Goal: Transaction & Acquisition: Purchase product/service

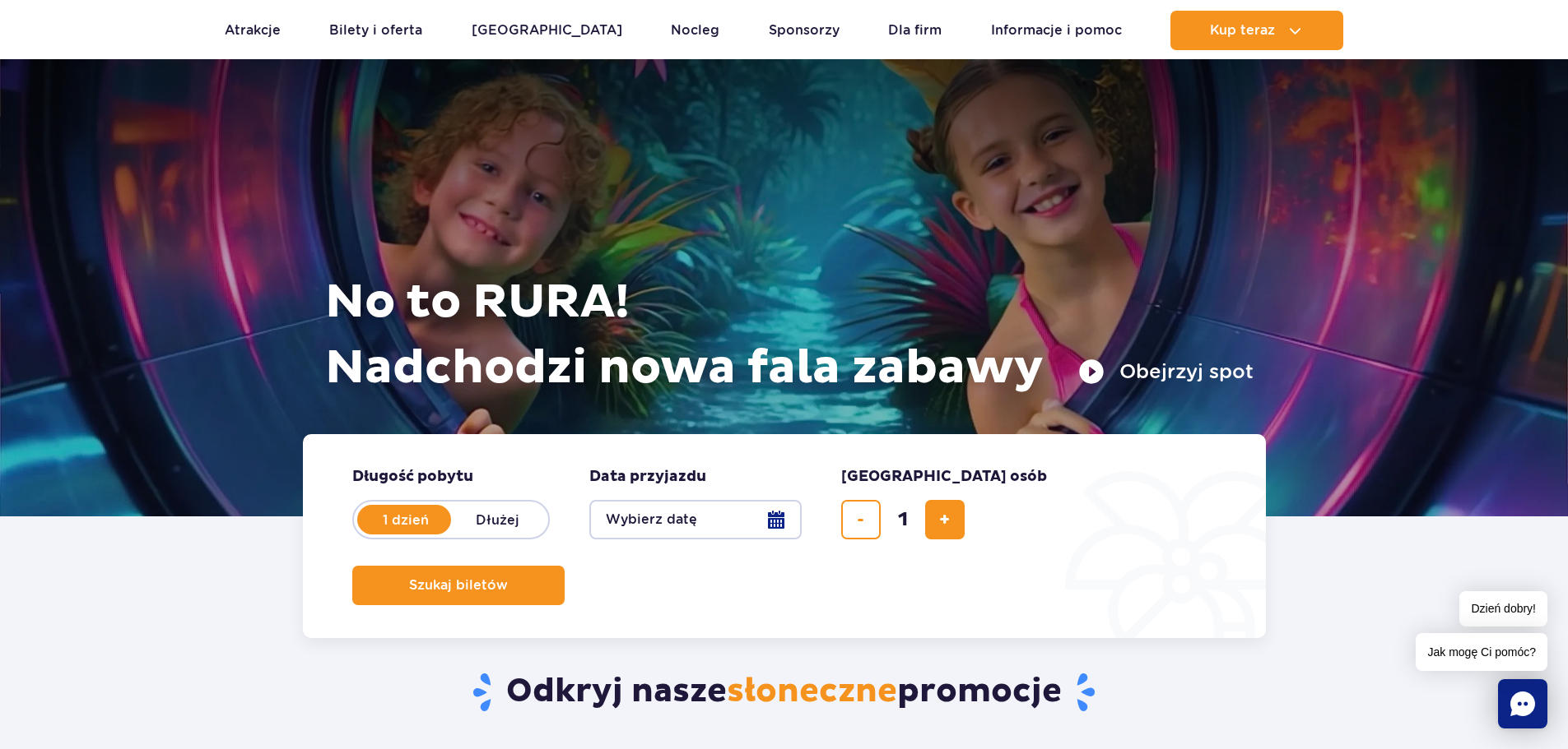
scroll to position [247, 0]
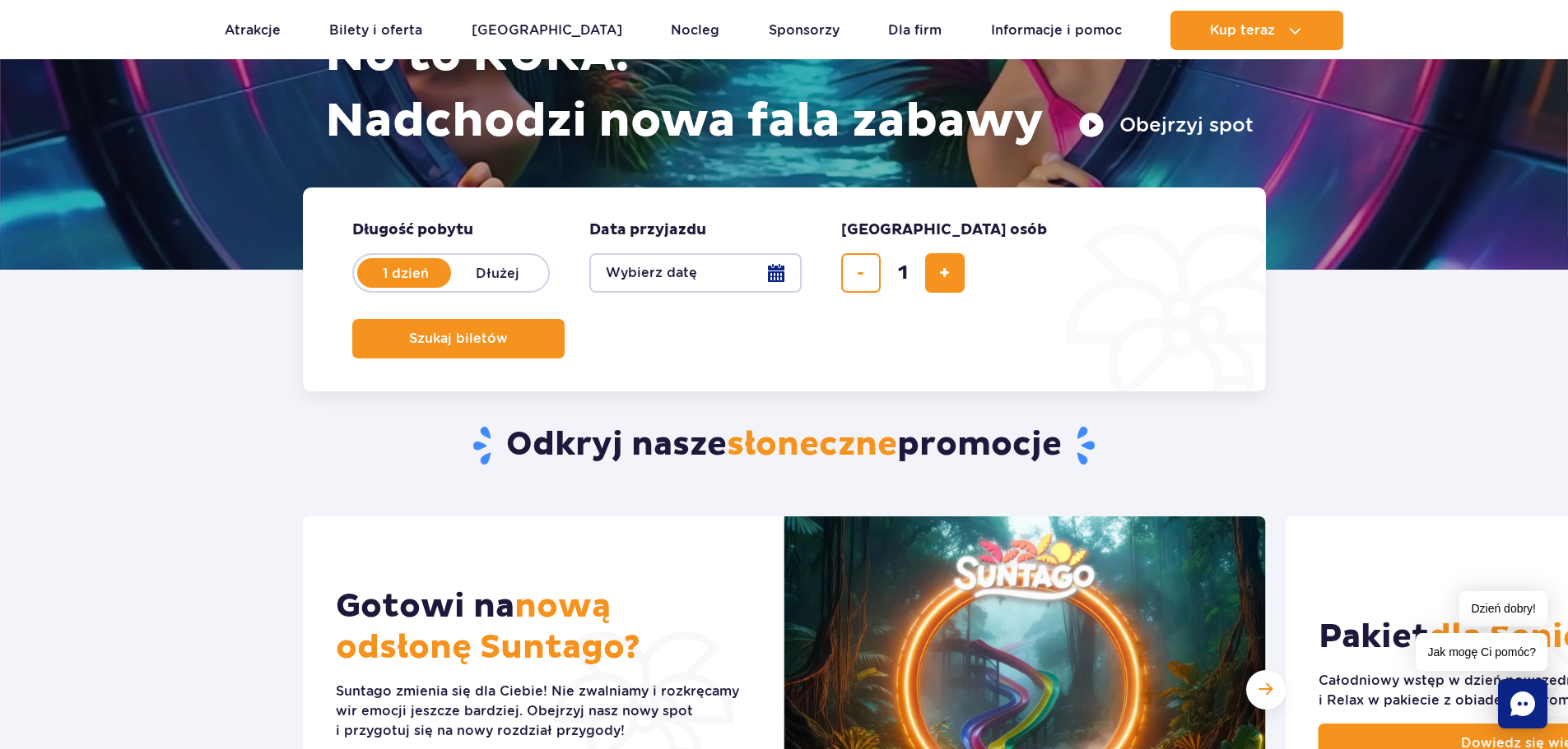
click at [776, 268] on button "Wybierz datę" at bounding box center [696, 273] width 212 height 40
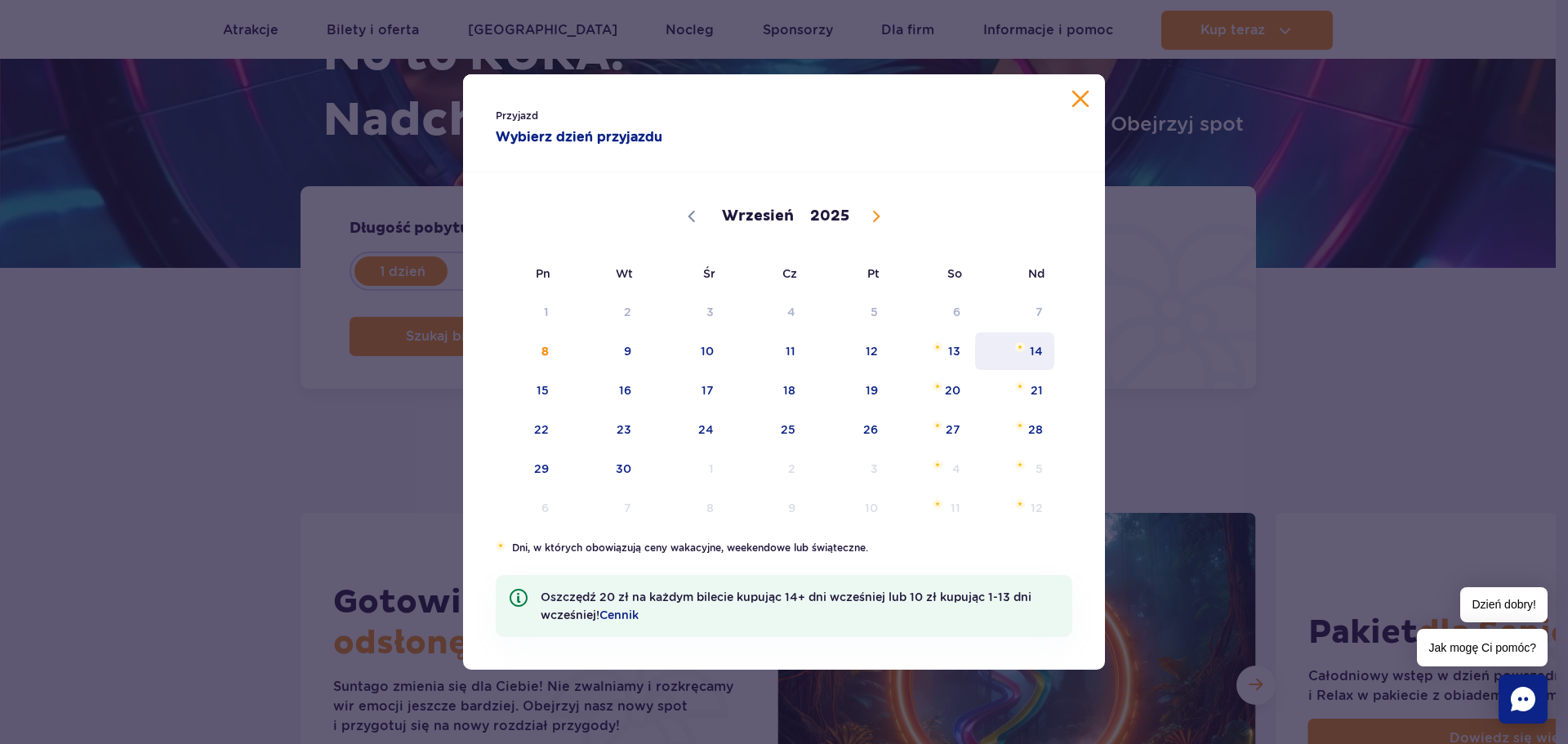
click at [1035, 353] on span "14" at bounding box center [1014, 351] width 83 height 37
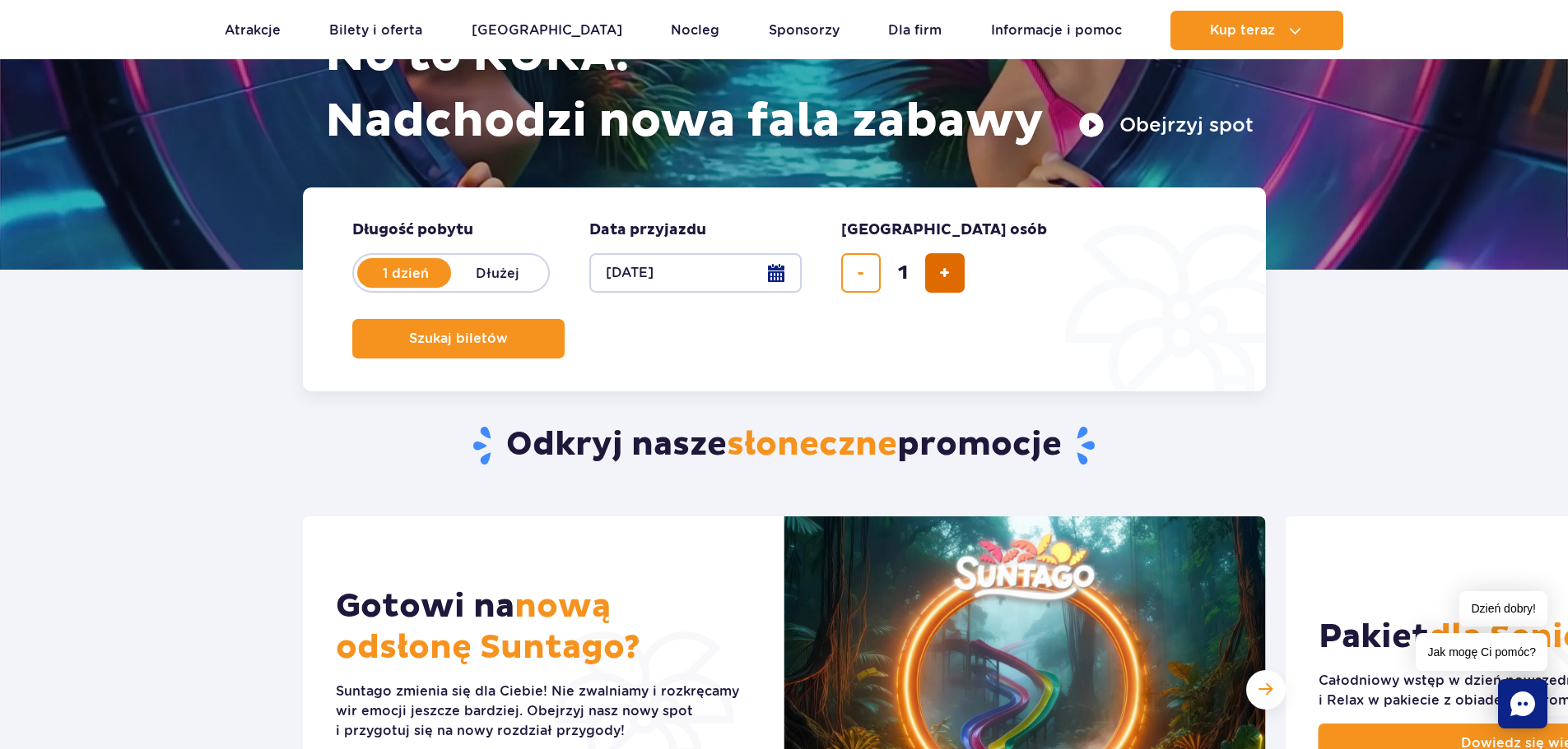
click at [947, 273] on span "dodaj bilet" at bounding box center [944, 273] width 11 height 0
type input "3"
click at [501, 331] on span "Szukaj biletów" at bounding box center [452, 338] width 99 height 15
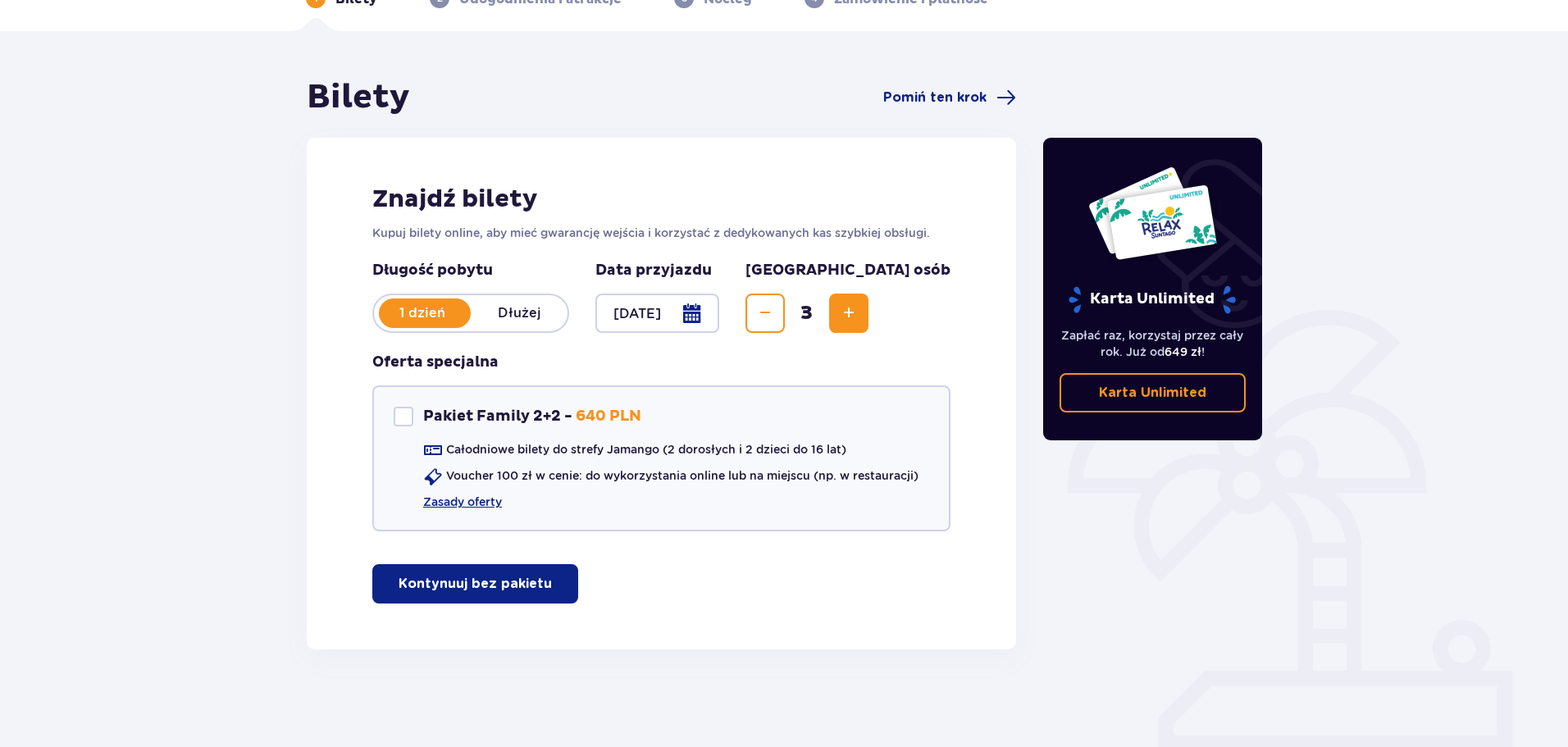
scroll to position [98, 0]
click at [432, 585] on p "Kontynuuj bez pakietu" at bounding box center [475, 583] width 153 height 18
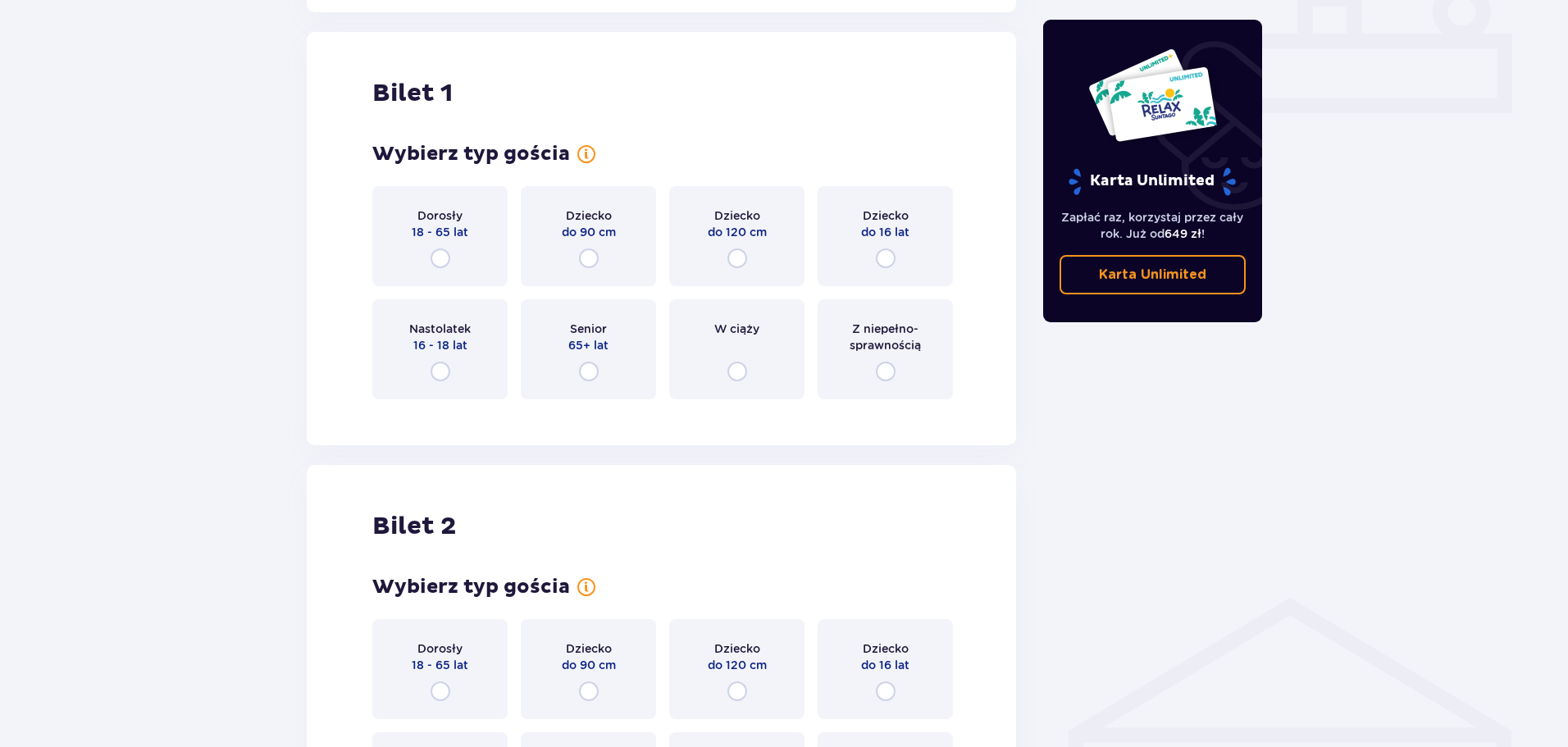
scroll to position [747, 0]
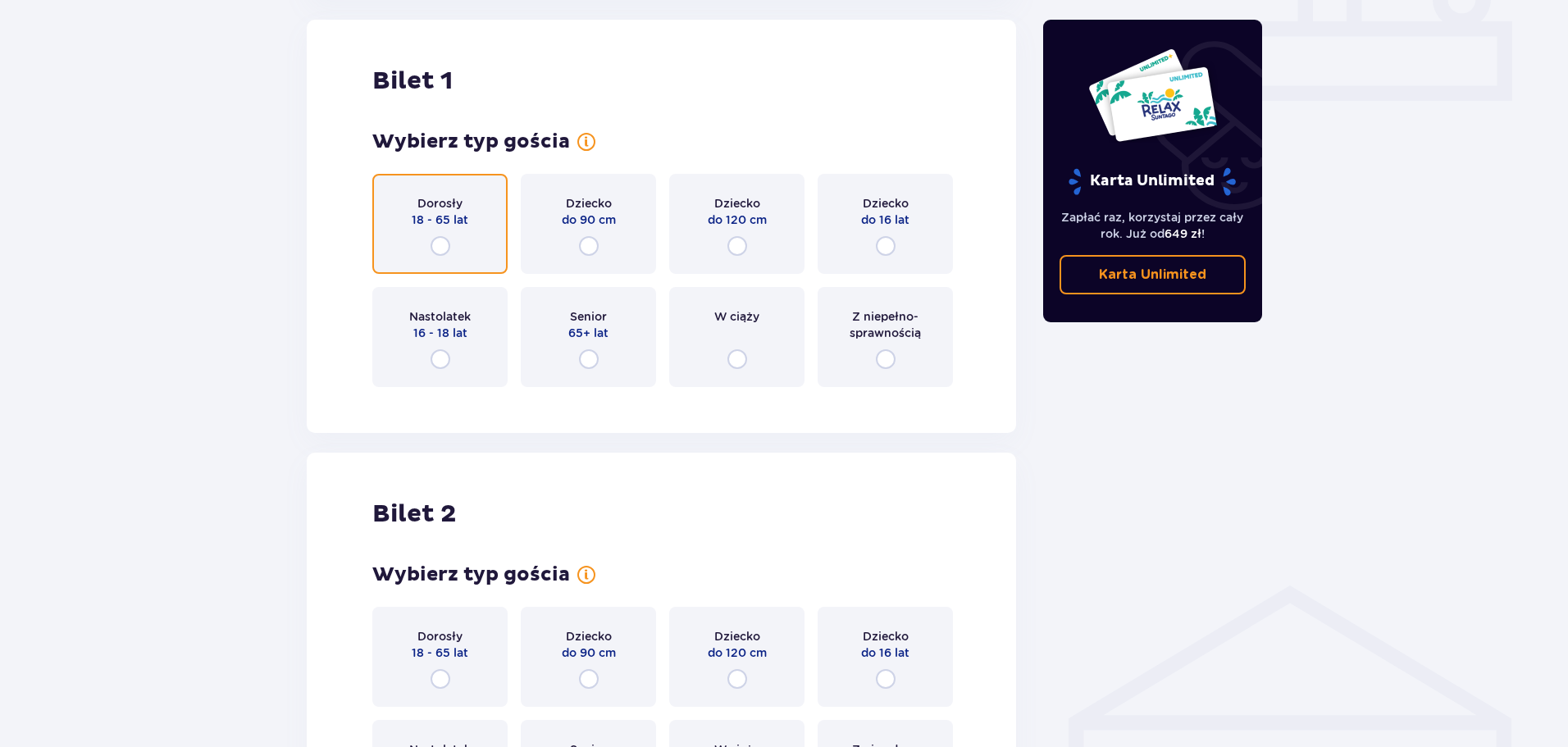
click at [440, 244] on input "radio" at bounding box center [440, 246] width 20 height 20
radio input "true"
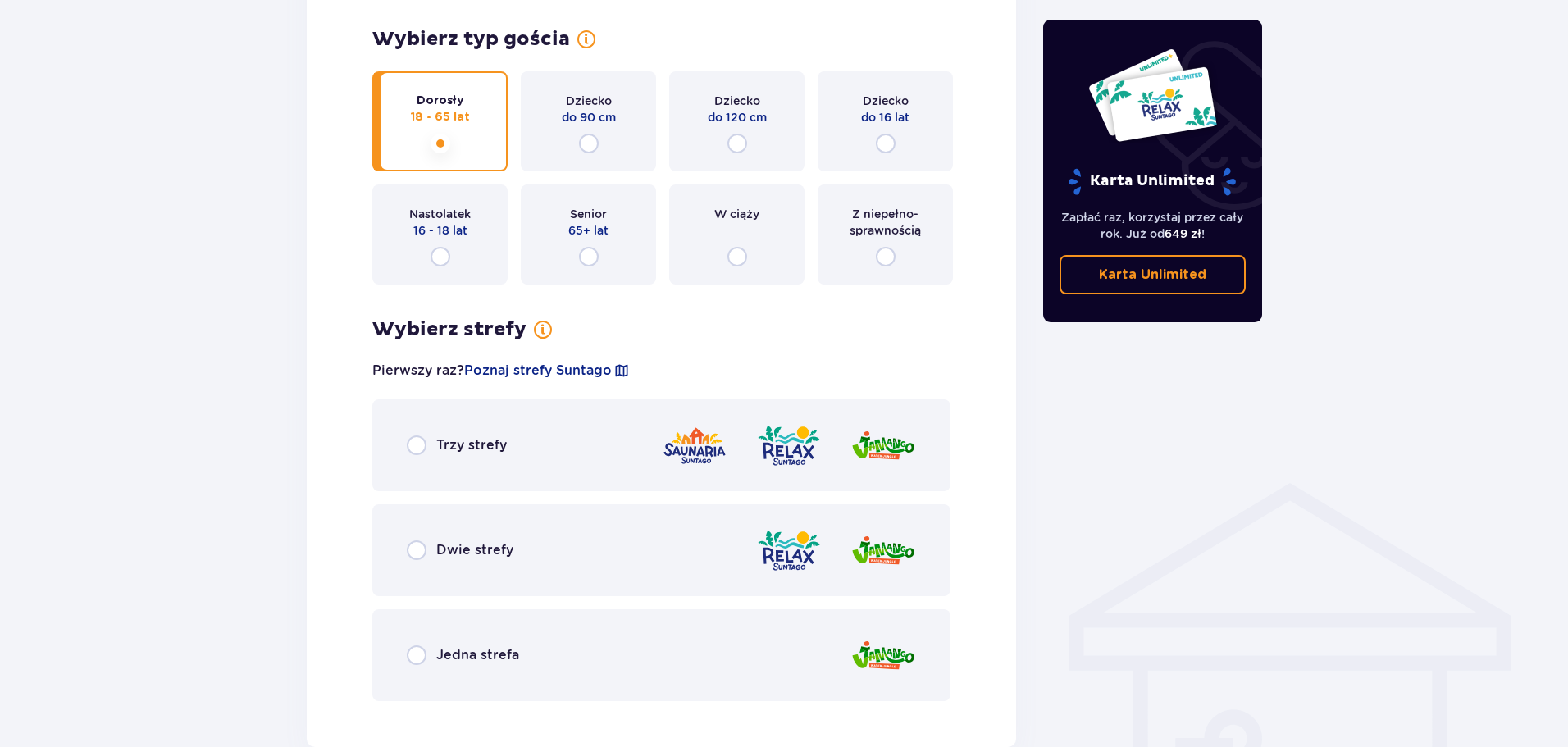
scroll to position [902, 0]
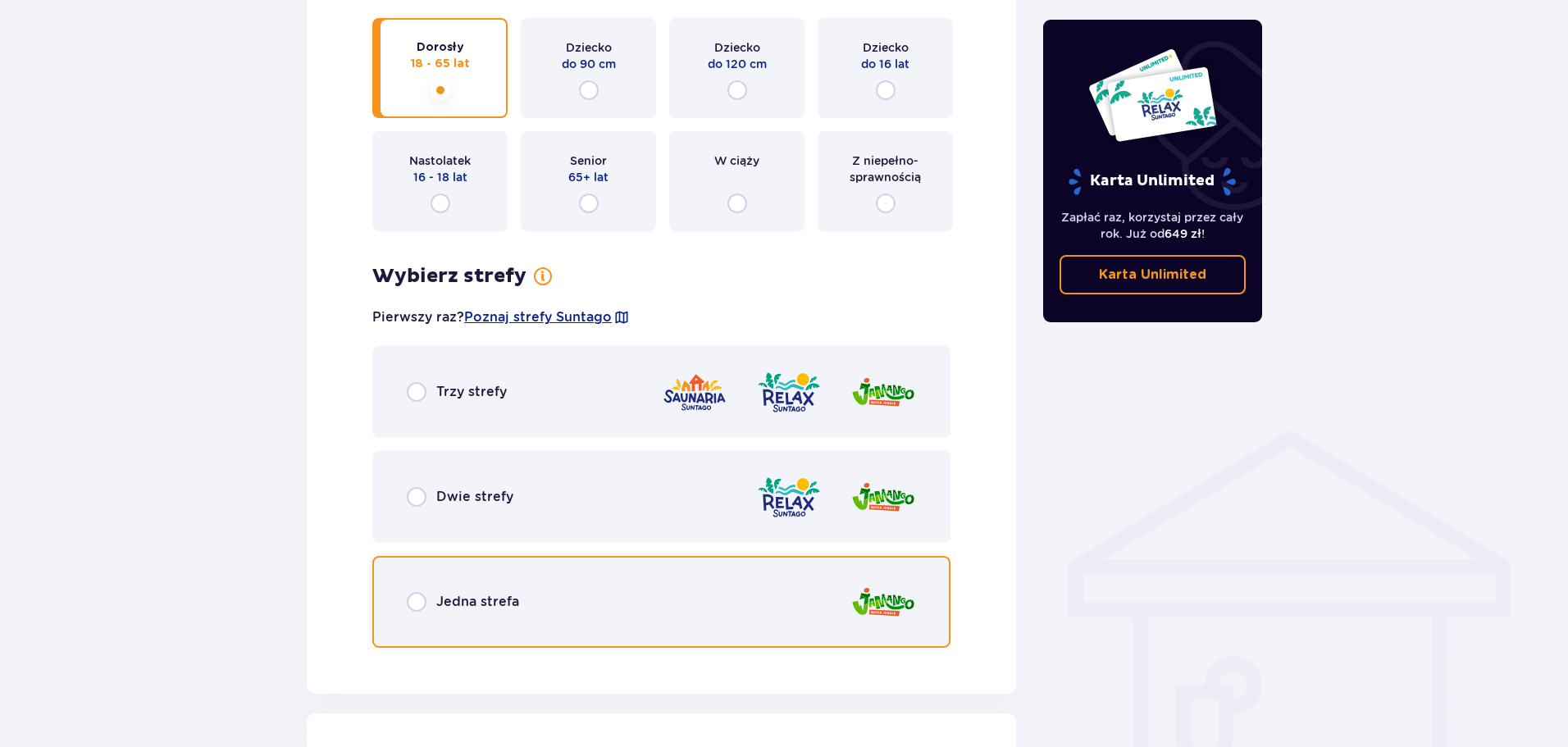
click at [415, 601] on input "radio" at bounding box center [416, 603] width 20 height 20
radio input "true"
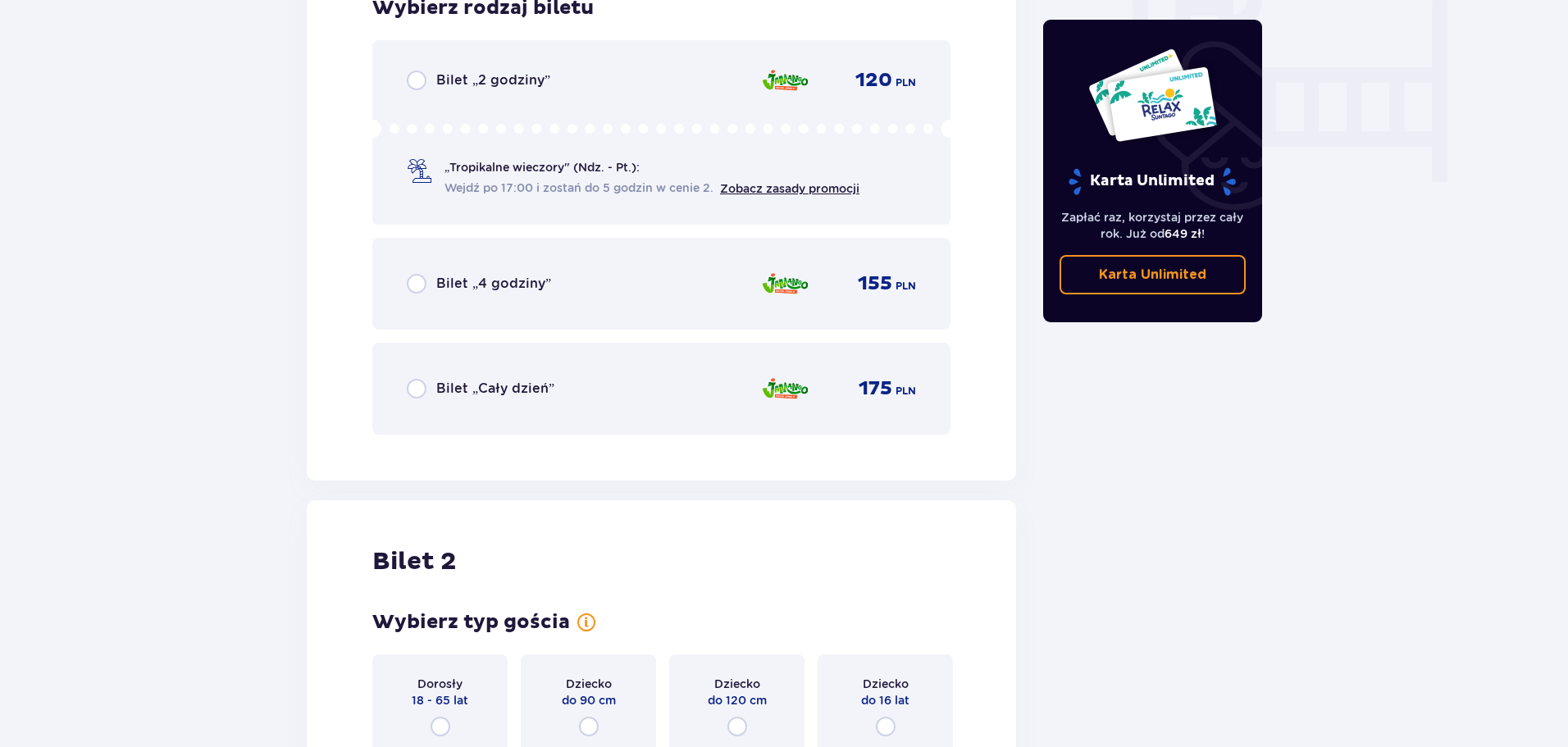
scroll to position [1610, 0]
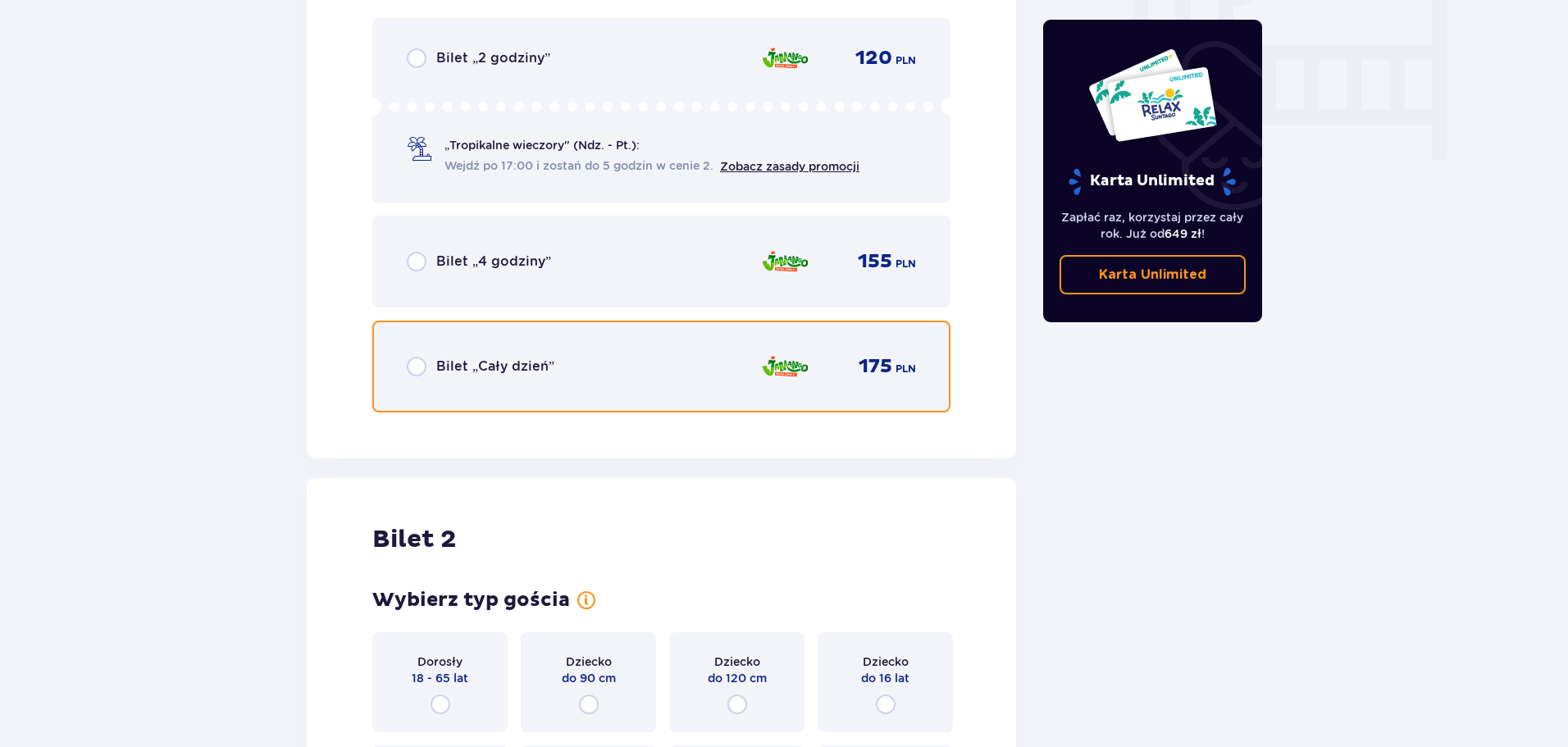
click at [413, 366] on input "radio" at bounding box center [416, 367] width 20 height 20
radio input "true"
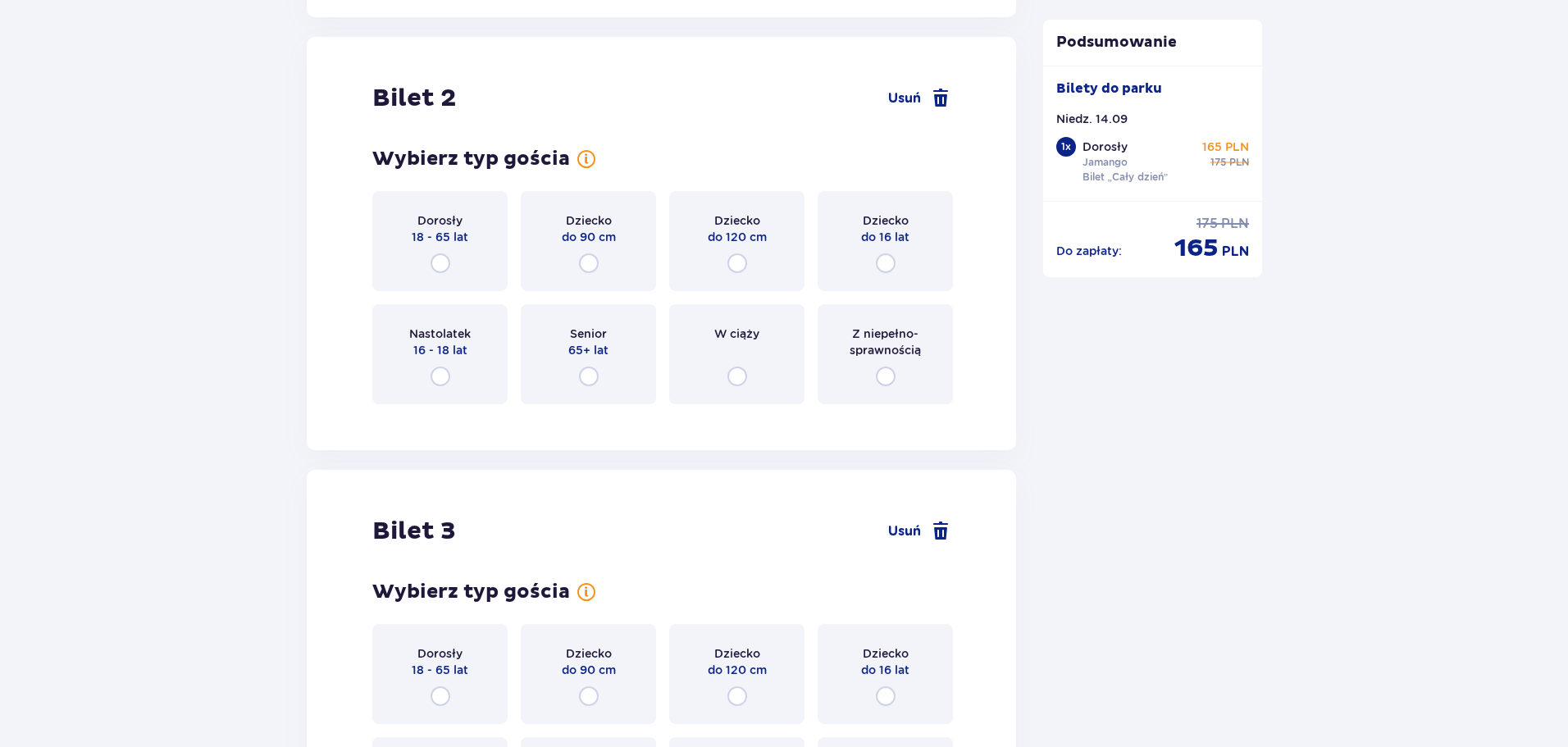
scroll to position [2068, 0]
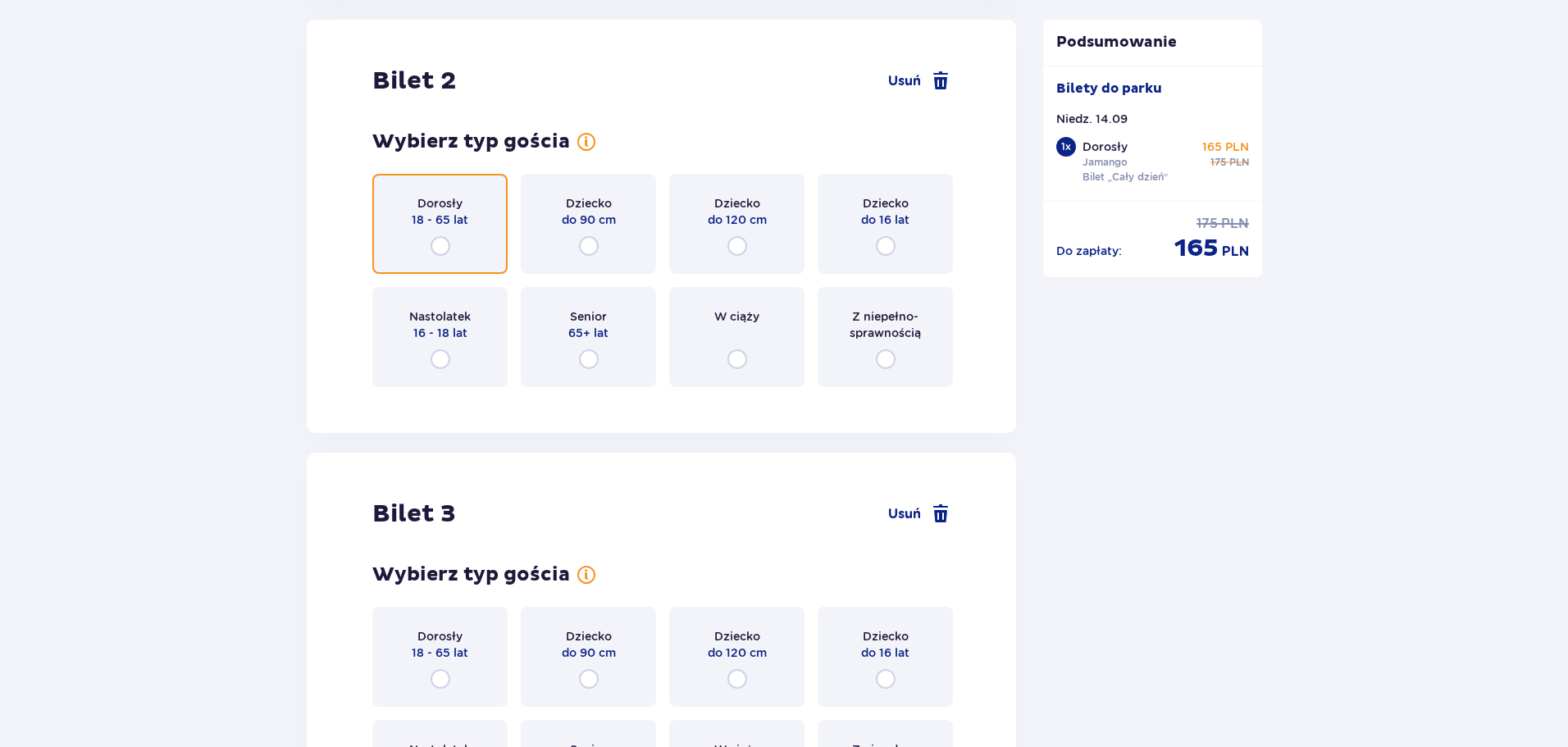
click at [443, 247] on input "radio" at bounding box center [440, 246] width 20 height 20
radio input "true"
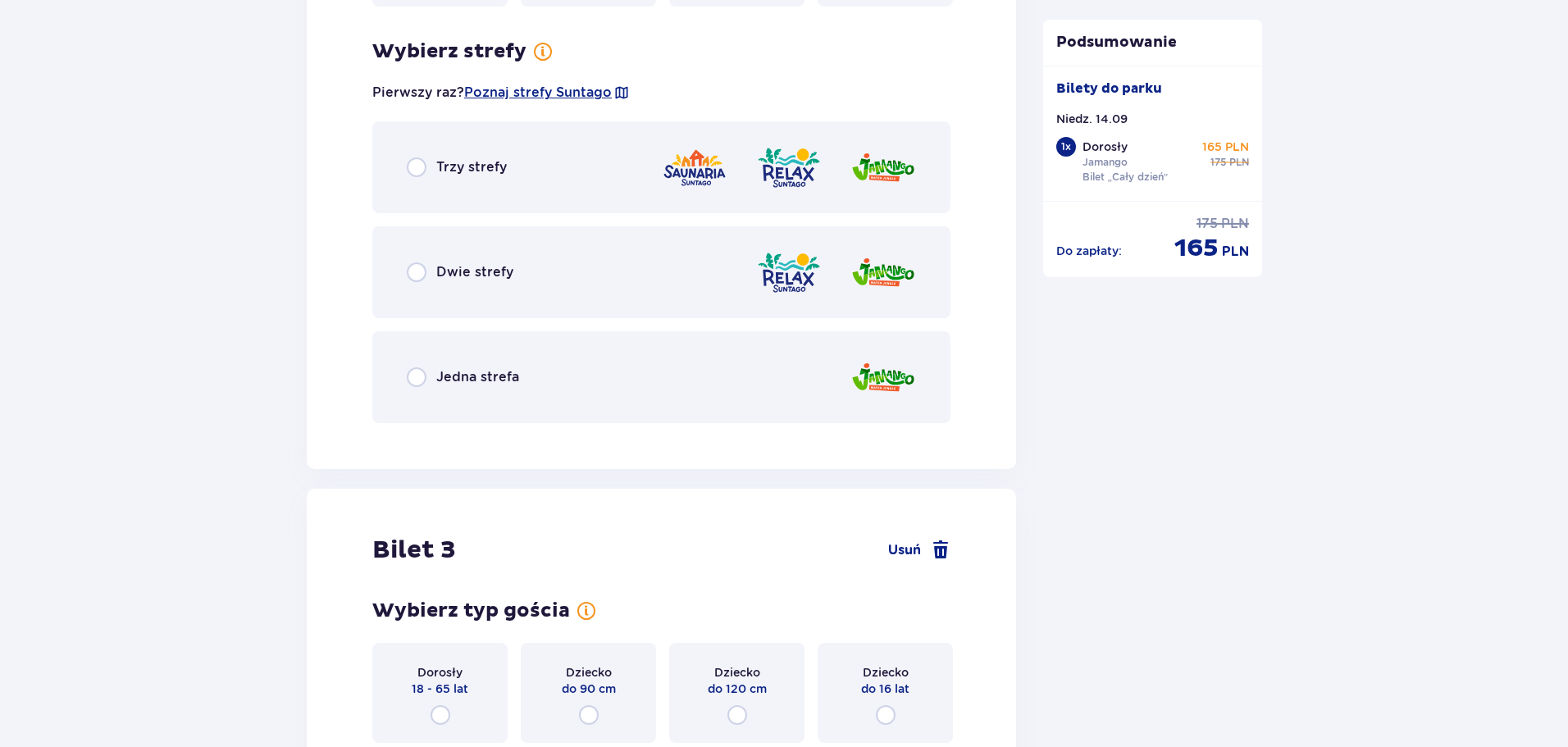
scroll to position [2469, 0]
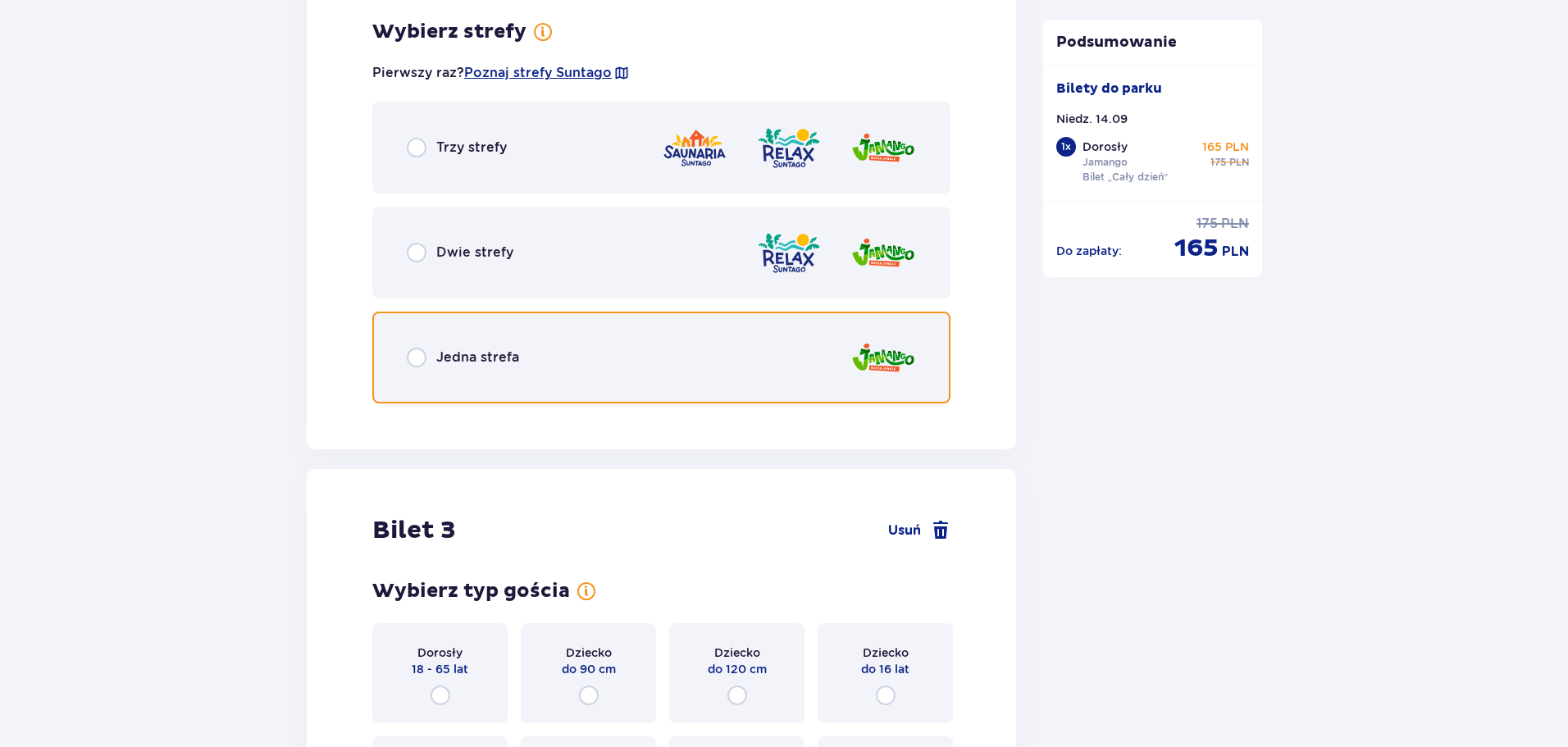
click at [411, 357] on input "radio" at bounding box center [416, 358] width 20 height 20
radio input "true"
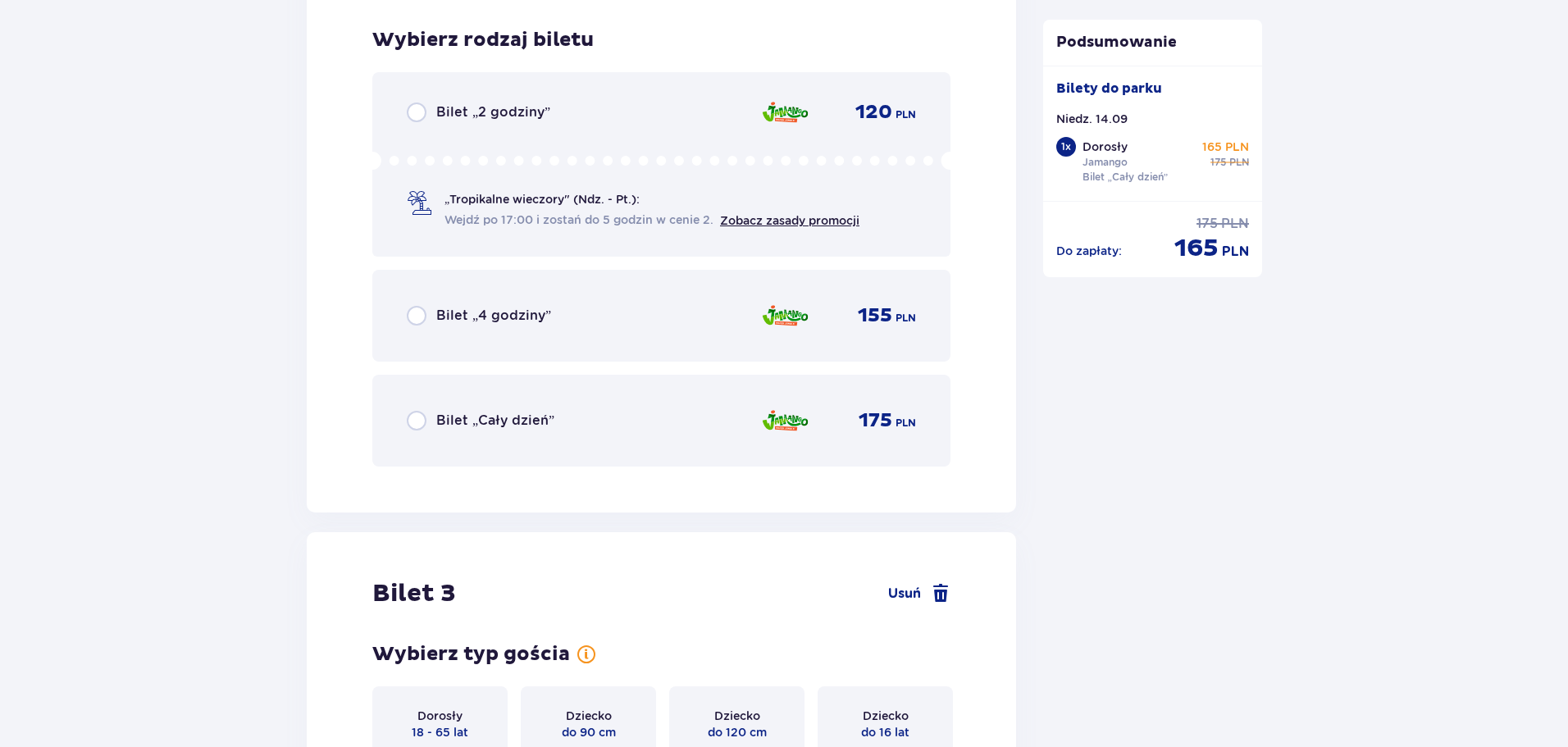
scroll to position [2885, 0]
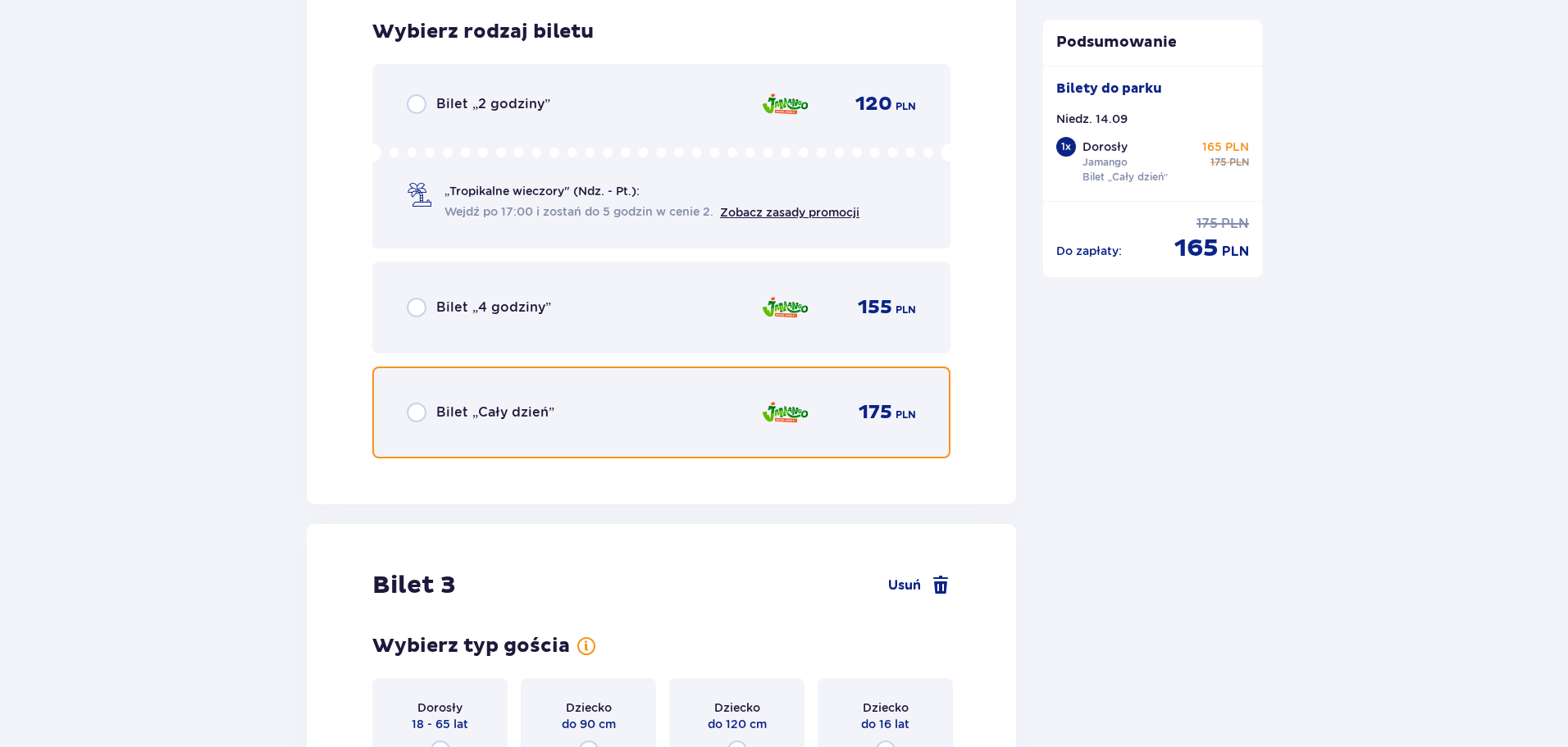
click at [415, 407] on input "radio" at bounding box center [416, 413] width 20 height 20
radio input "true"
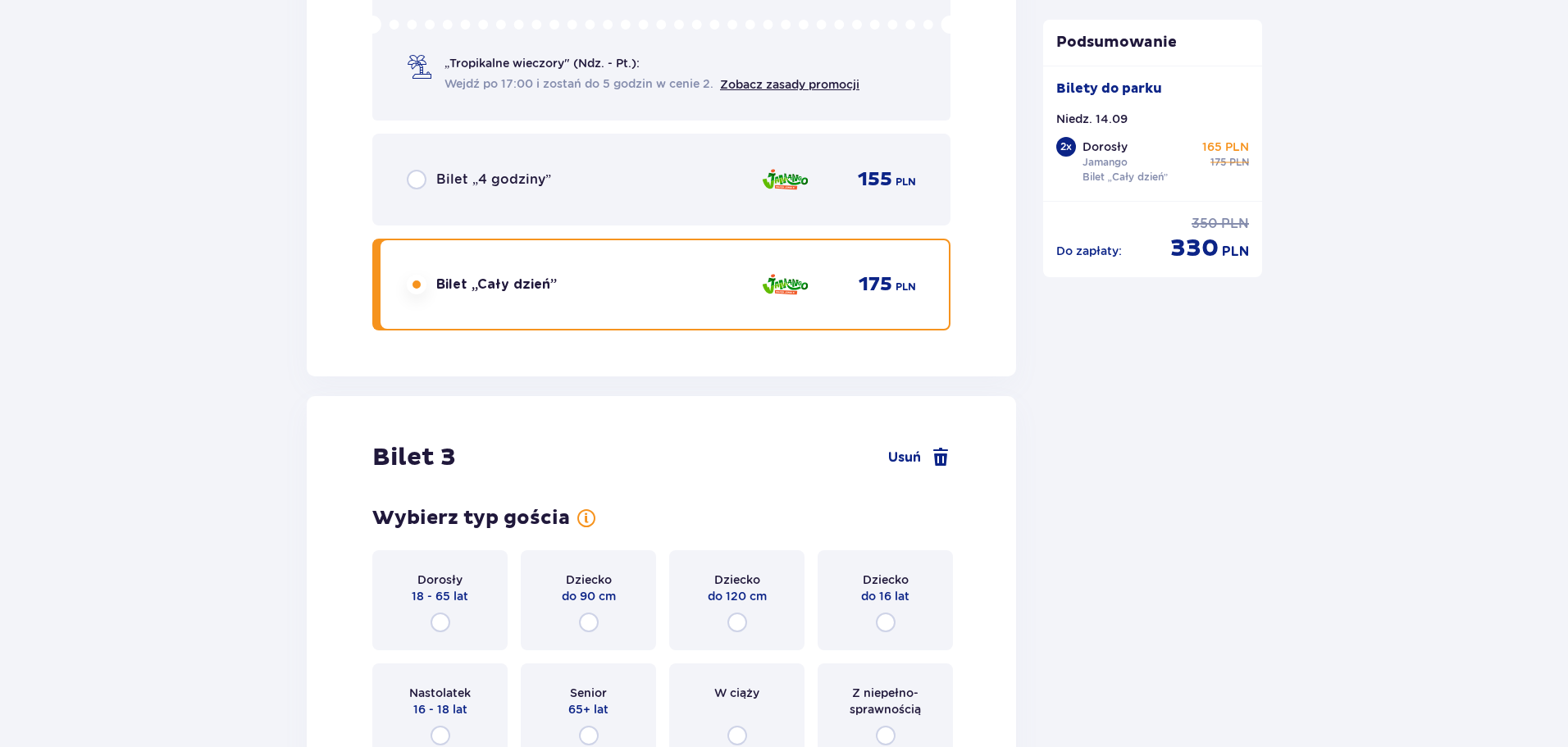
scroll to position [3253, 0]
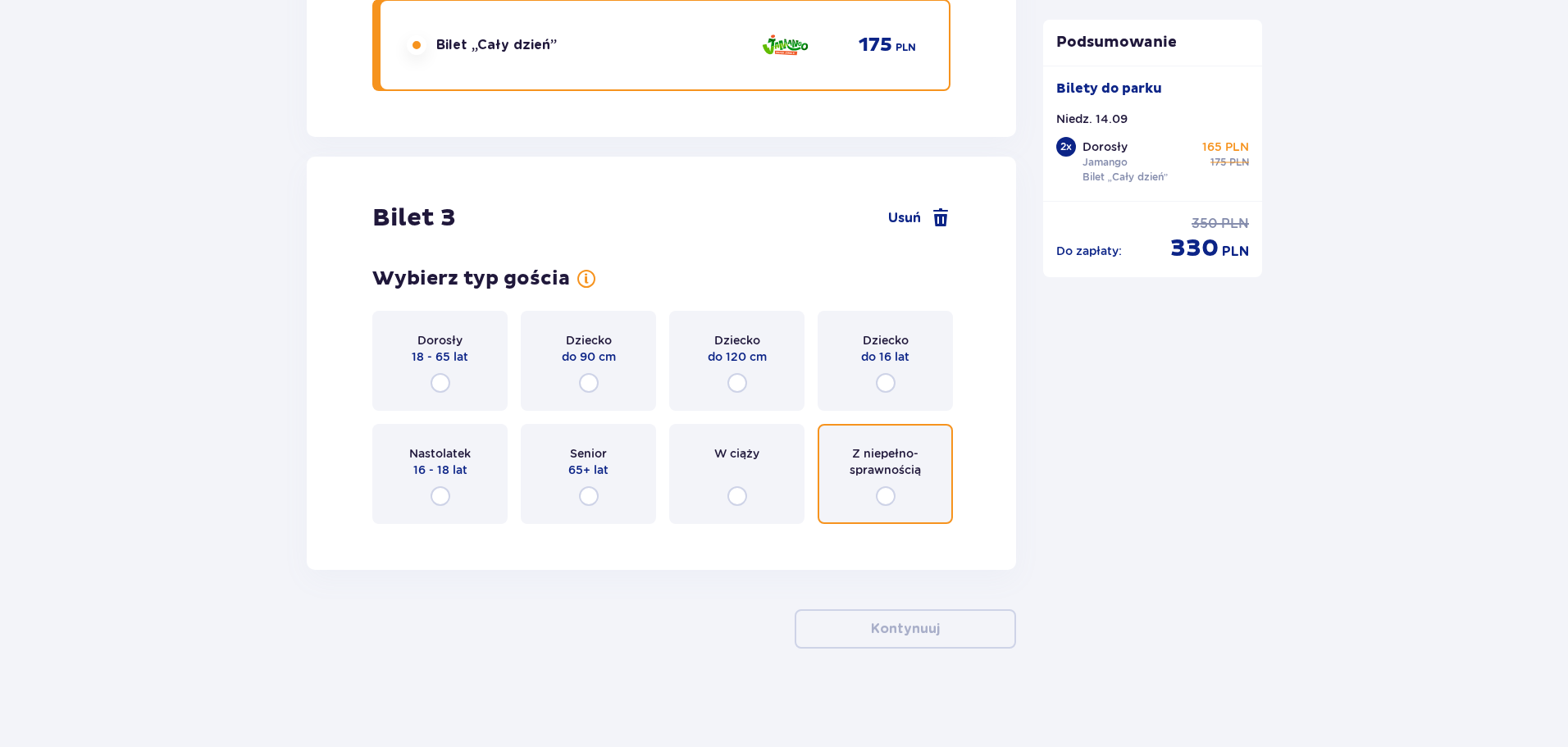
click at [886, 497] on input "radio" at bounding box center [886, 497] width 20 height 20
radio input "true"
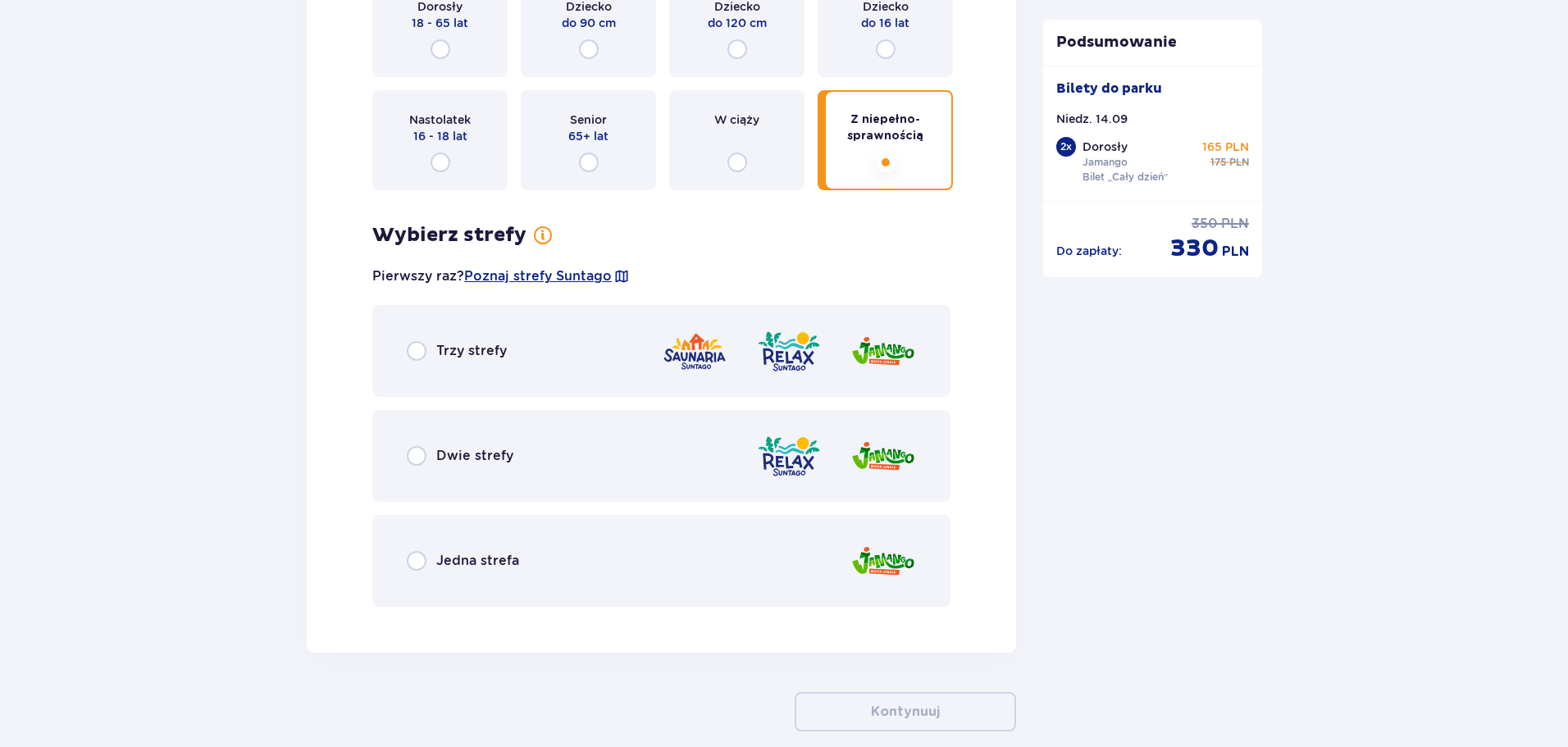
scroll to position [3588, 0]
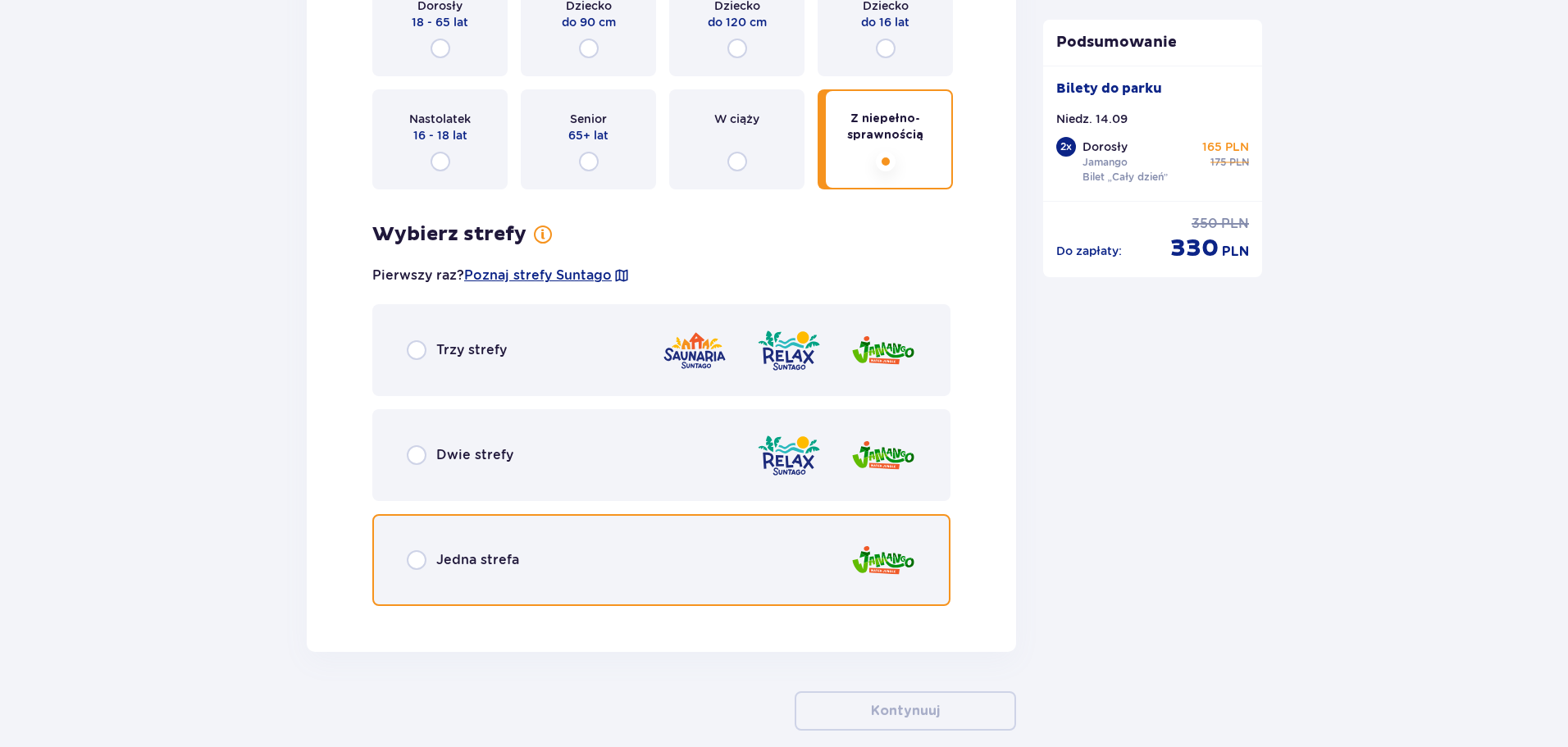
click at [415, 560] on input "radio" at bounding box center [416, 560] width 20 height 20
radio input "true"
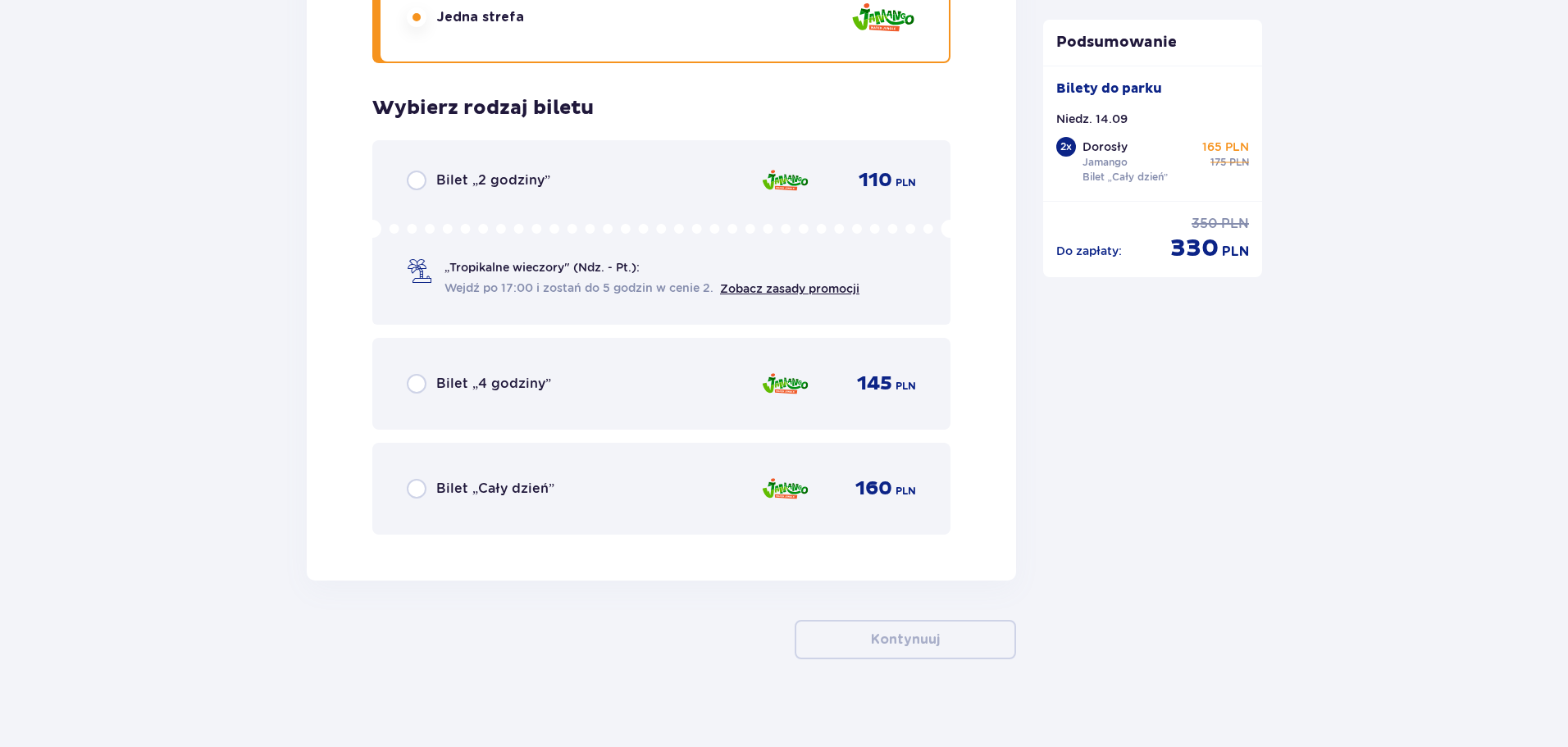
scroll to position [4142, 0]
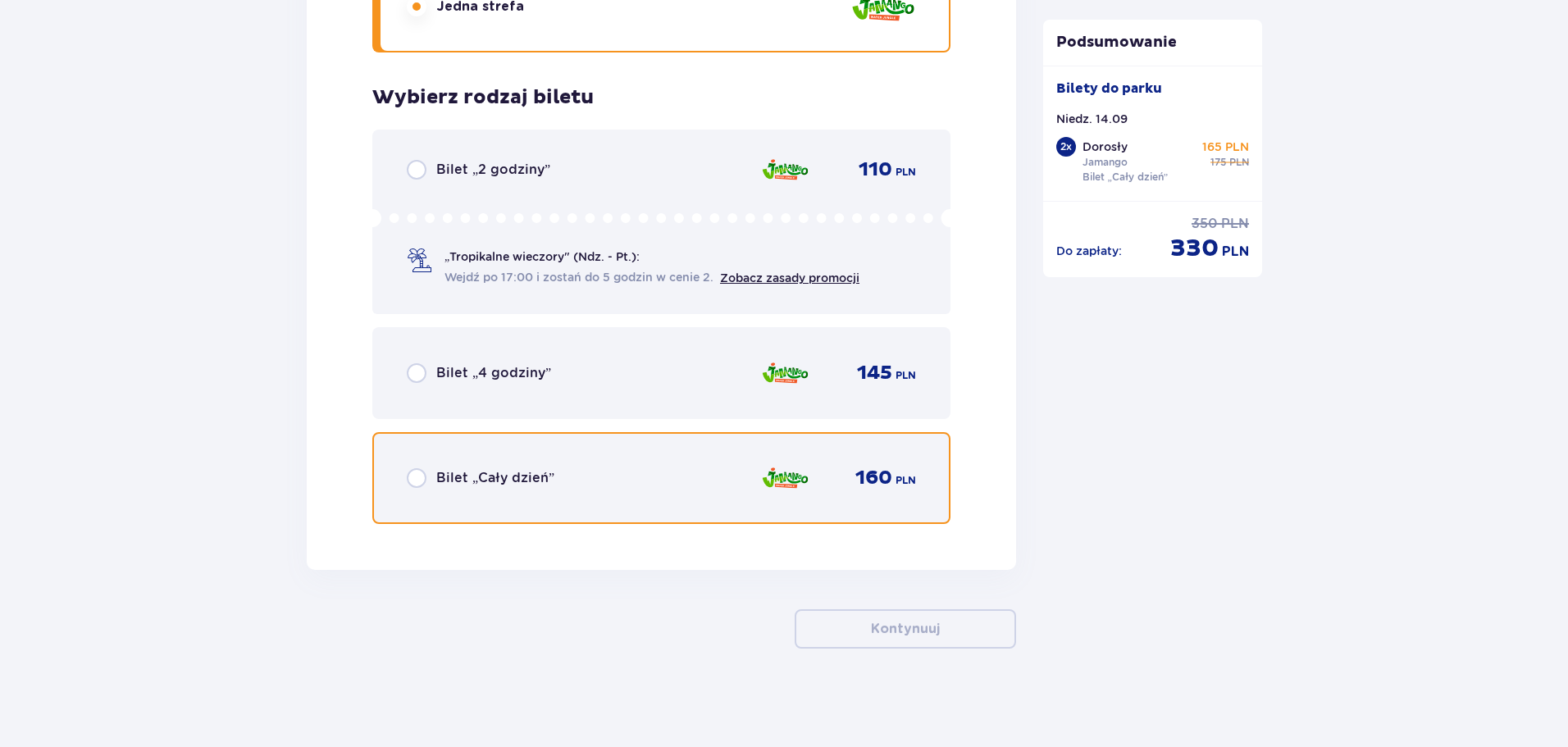
click at [411, 472] on input "radio" at bounding box center [416, 478] width 20 height 20
radio input "true"
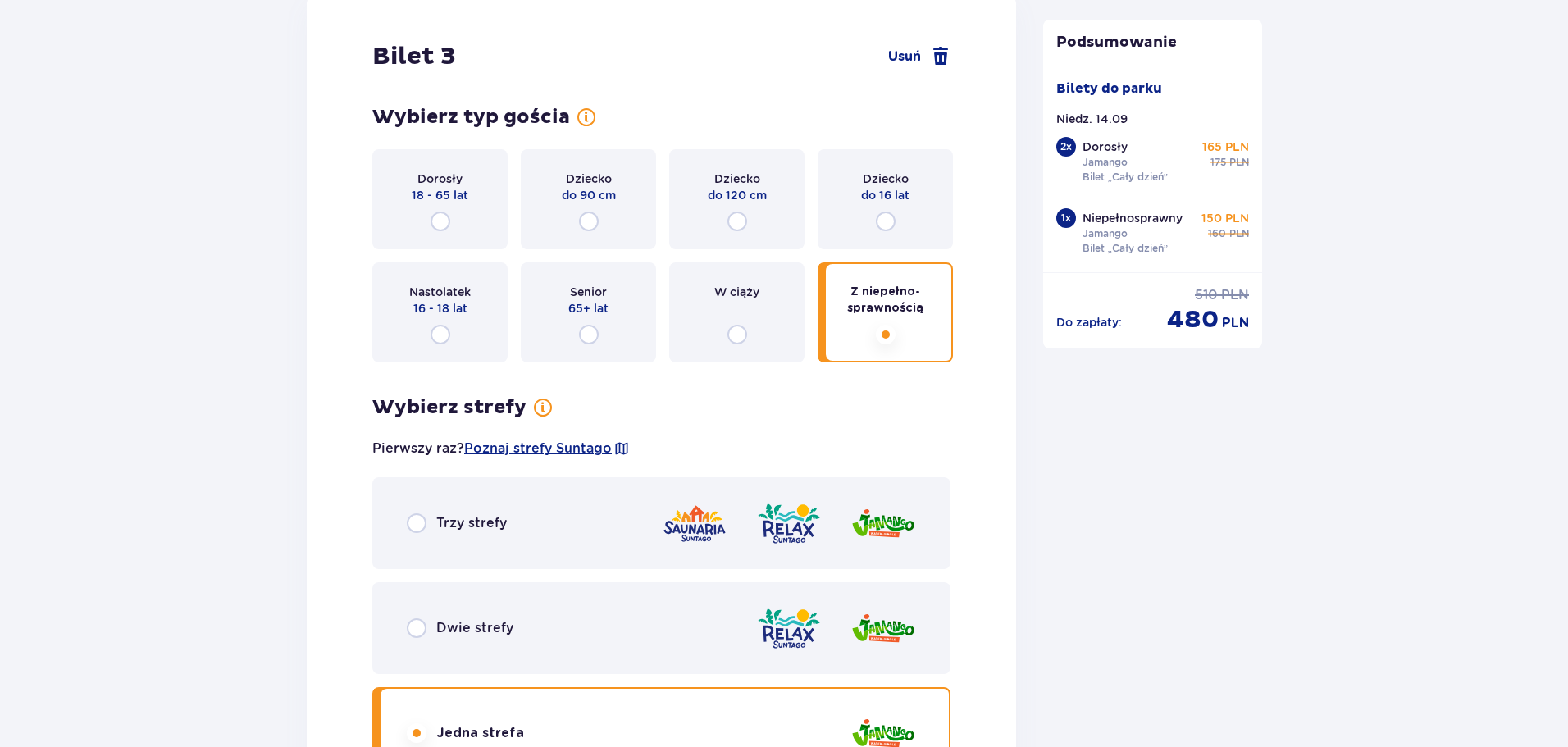
scroll to position [3407, 0]
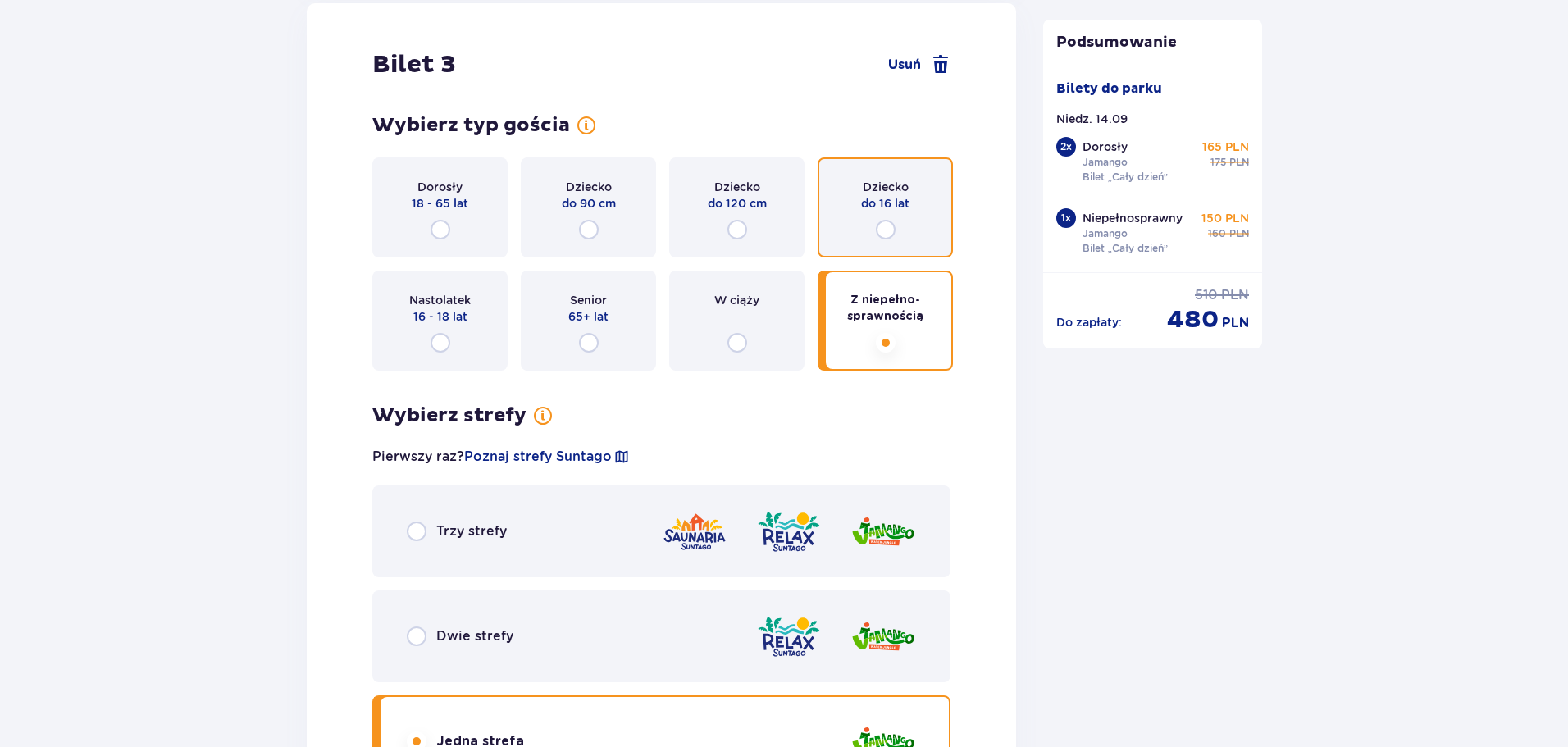
click at [886, 226] on input "radio" at bounding box center [886, 230] width 20 height 20
radio input "true"
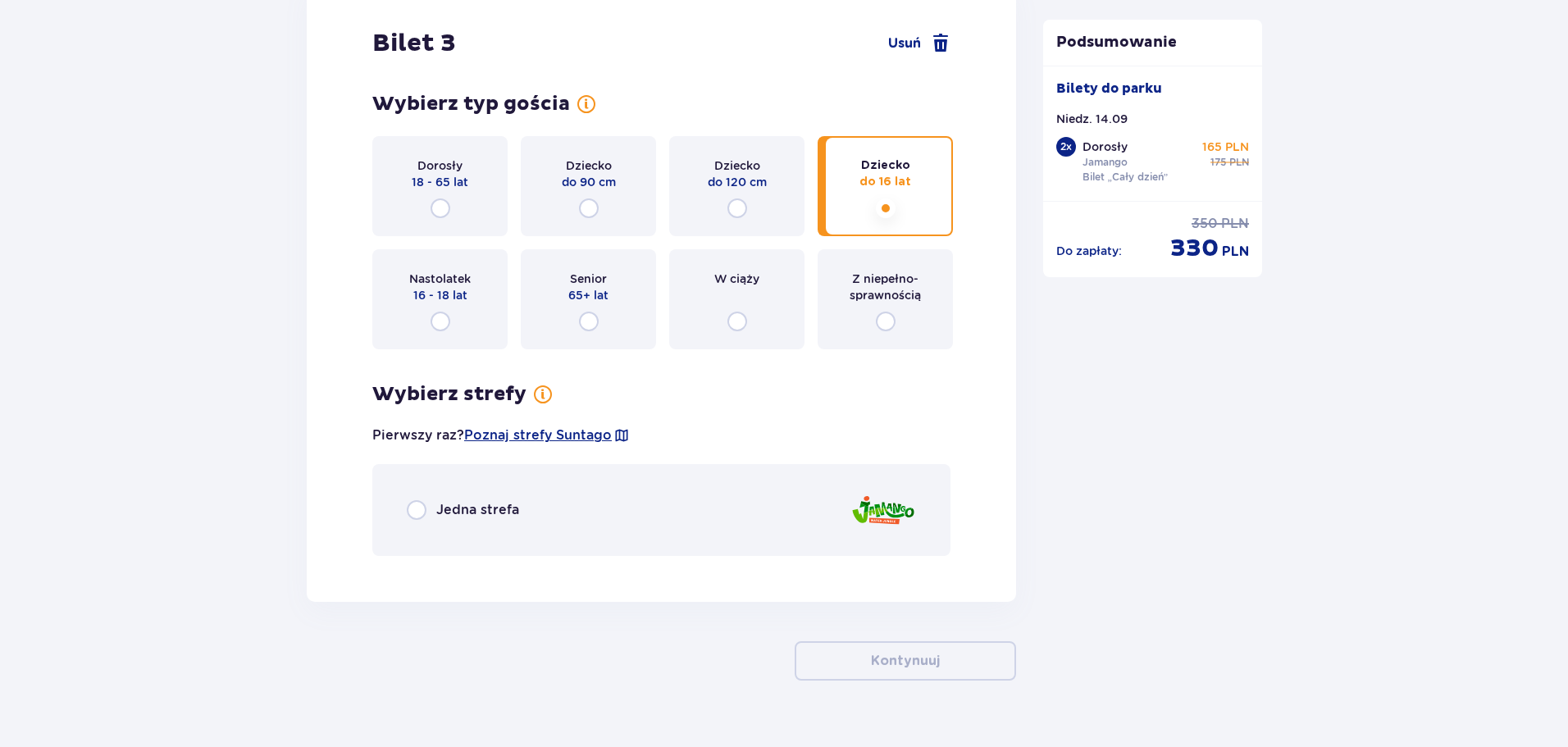
scroll to position [3460, 0]
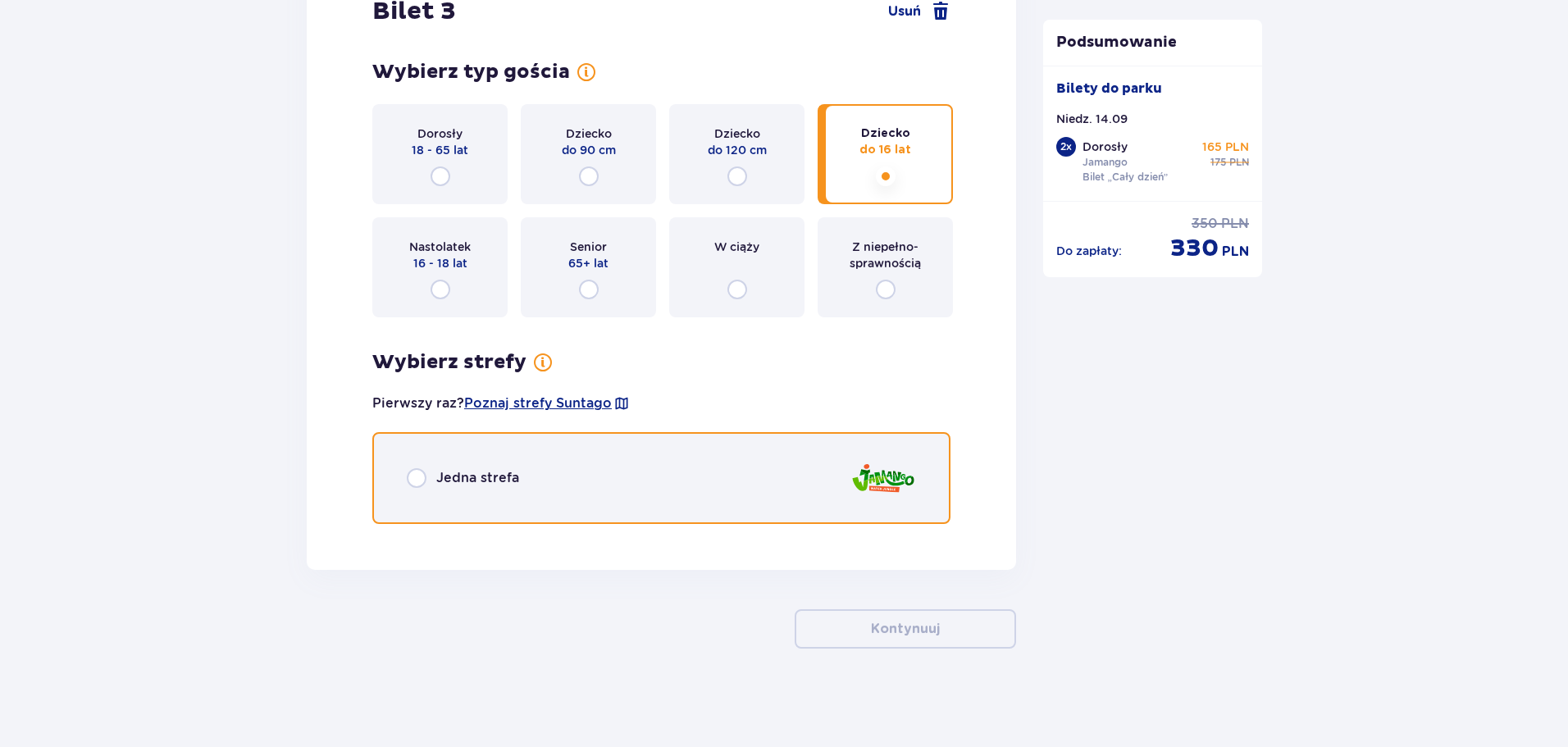
click at [421, 478] on input "radio" at bounding box center [416, 478] width 20 height 20
radio input "true"
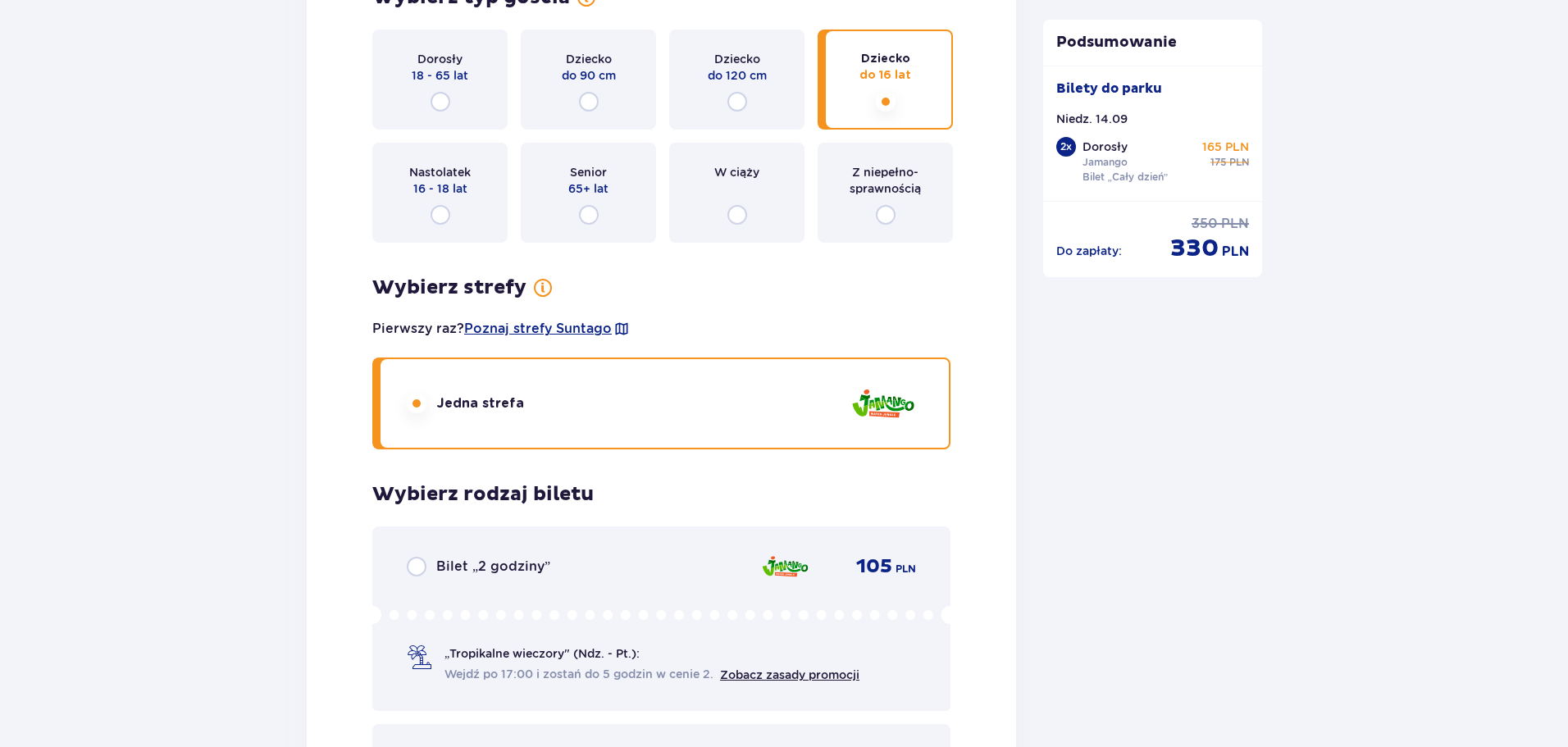
scroll to position [3357, 0]
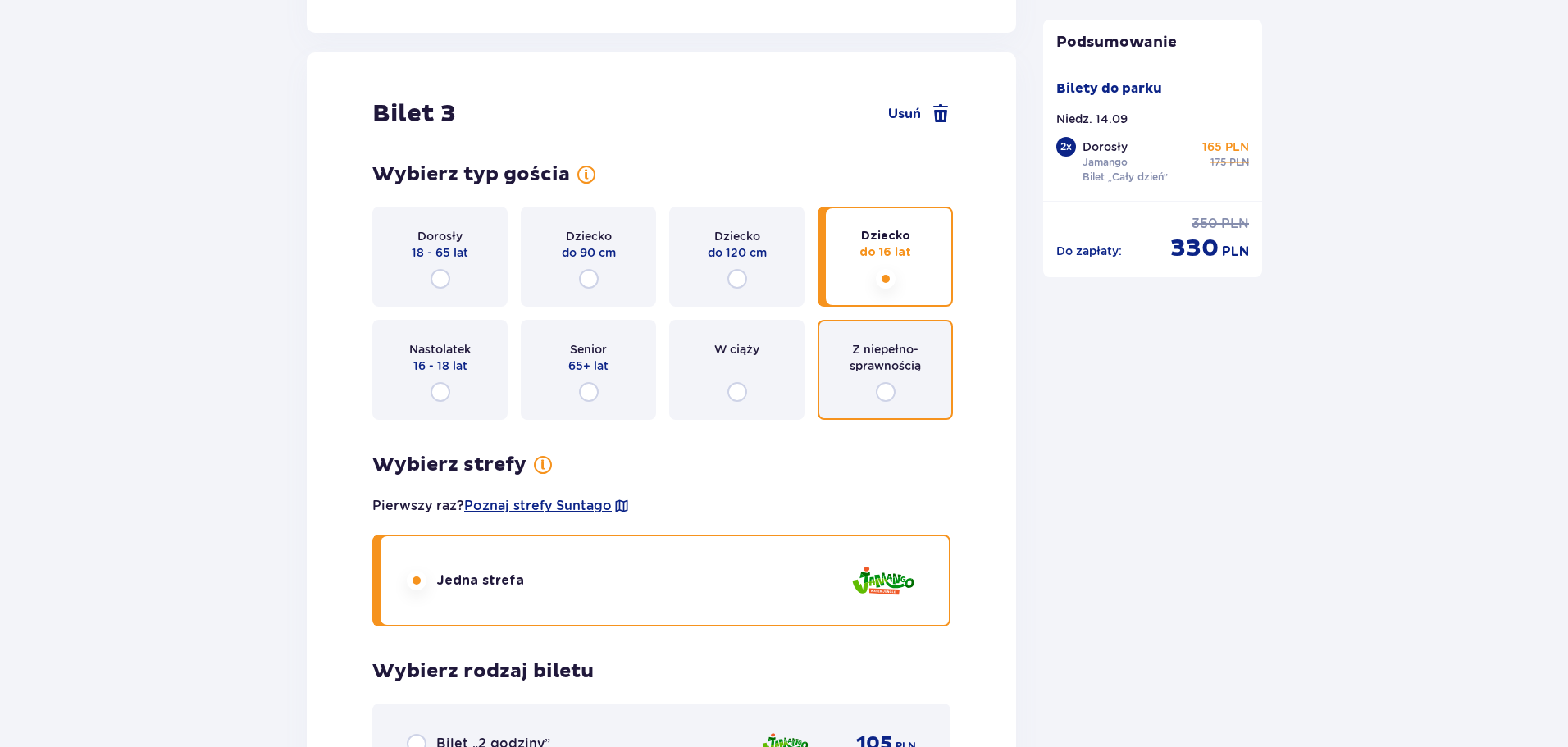
click at [886, 390] on input "radio" at bounding box center [886, 392] width 20 height 20
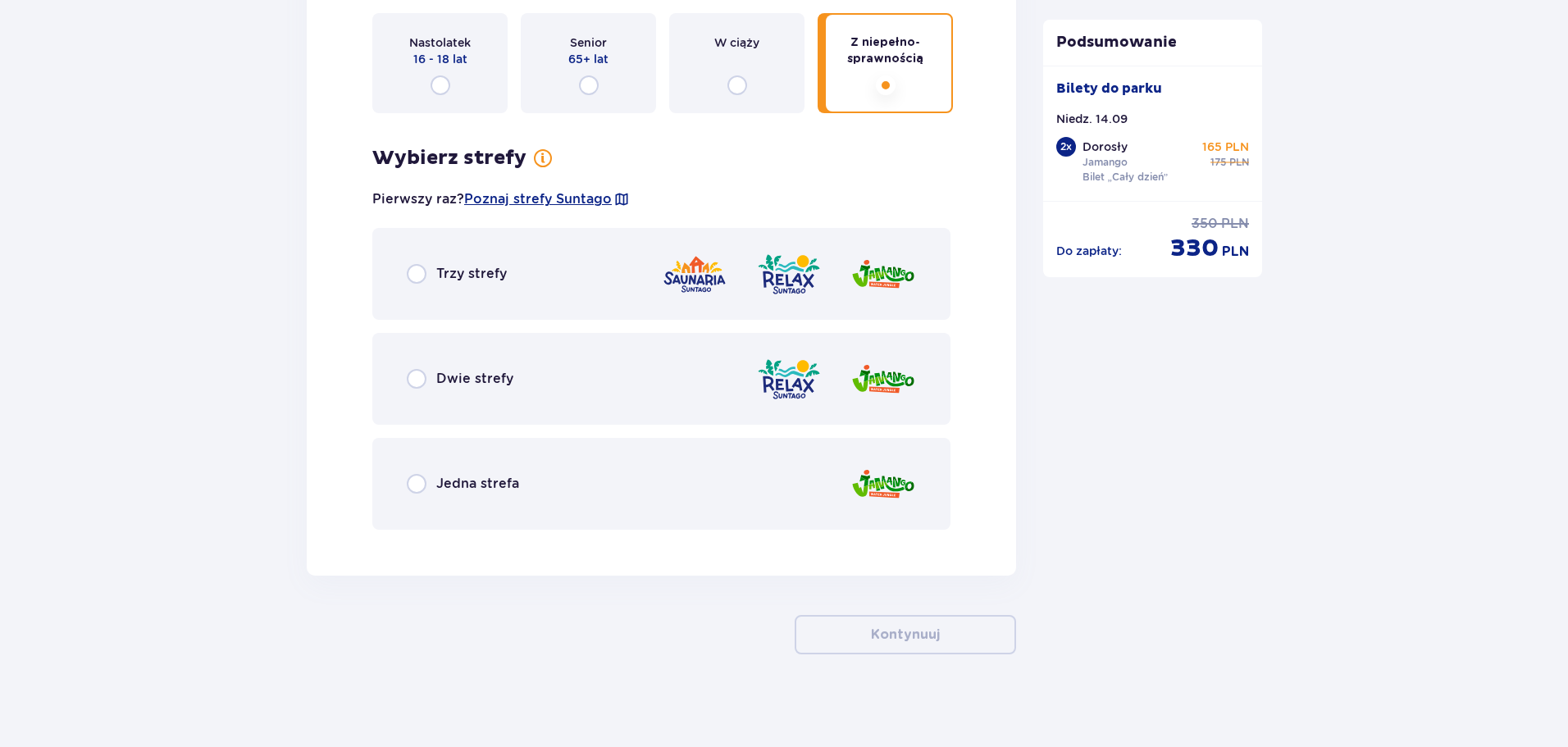
scroll to position [3670, 0]
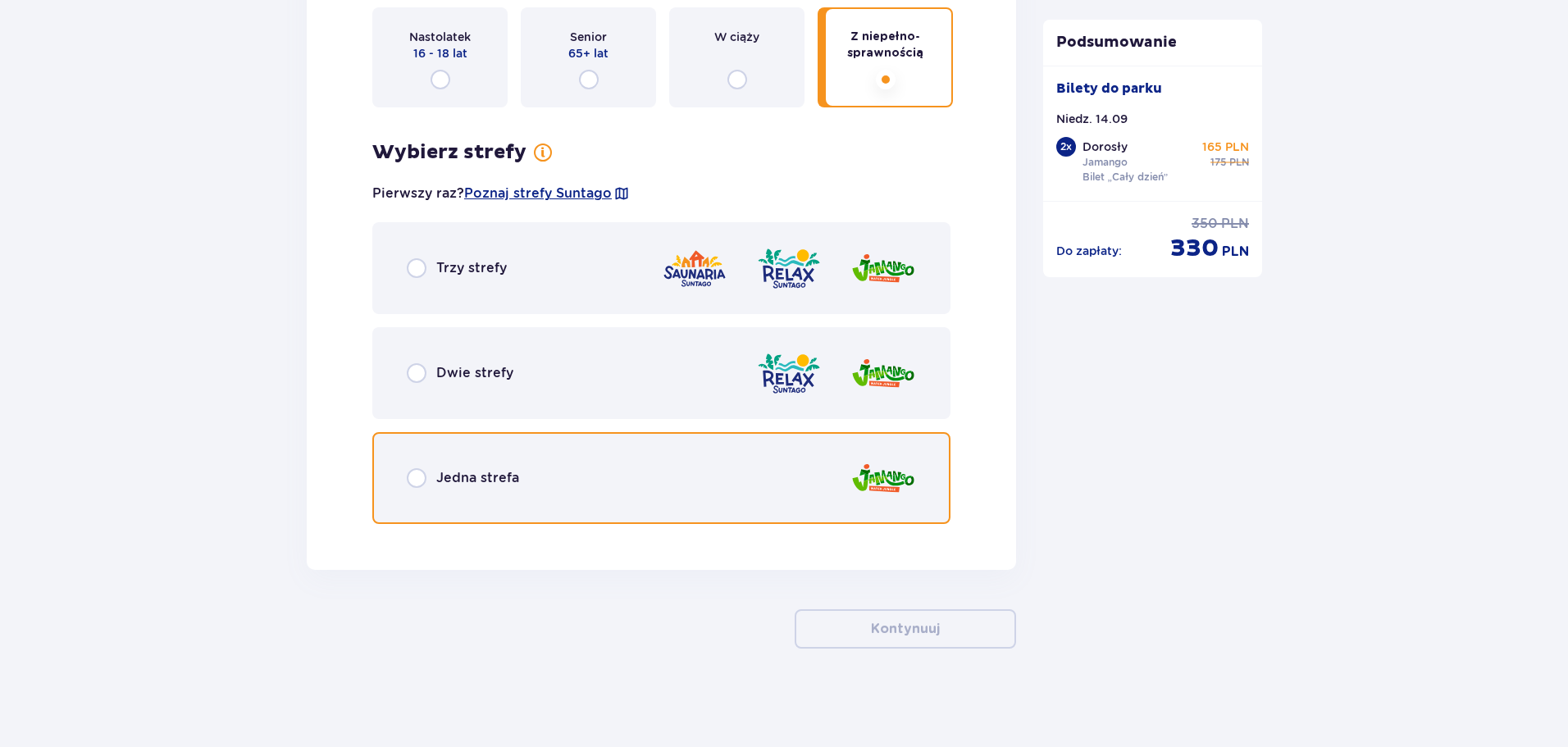
click at [413, 478] on input "radio" at bounding box center [416, 478] width 20 height 20
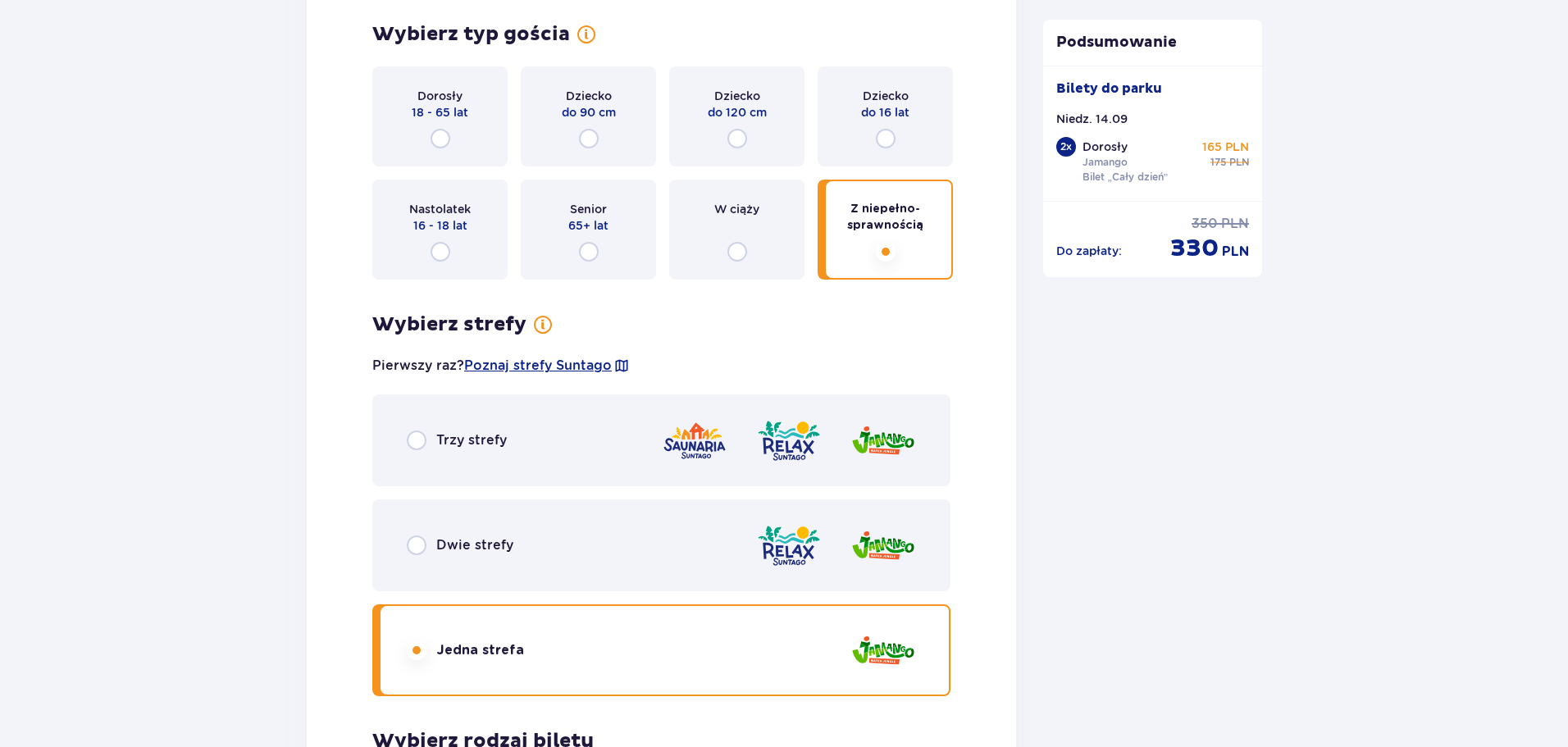
scroll to position [3485, 0]
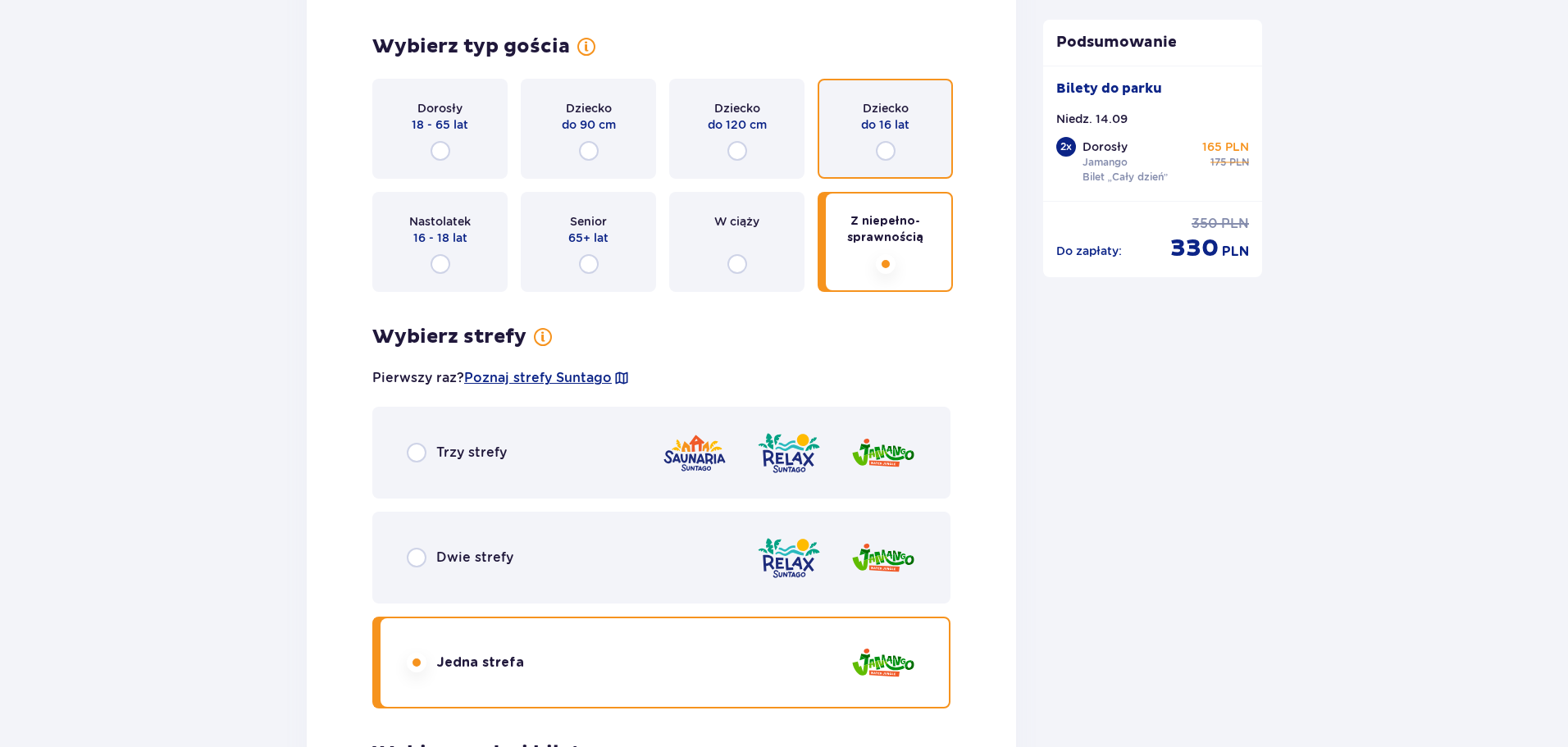
click at [886, 149] on input "radio" at bounding box center [886, 151] width 20 height 20
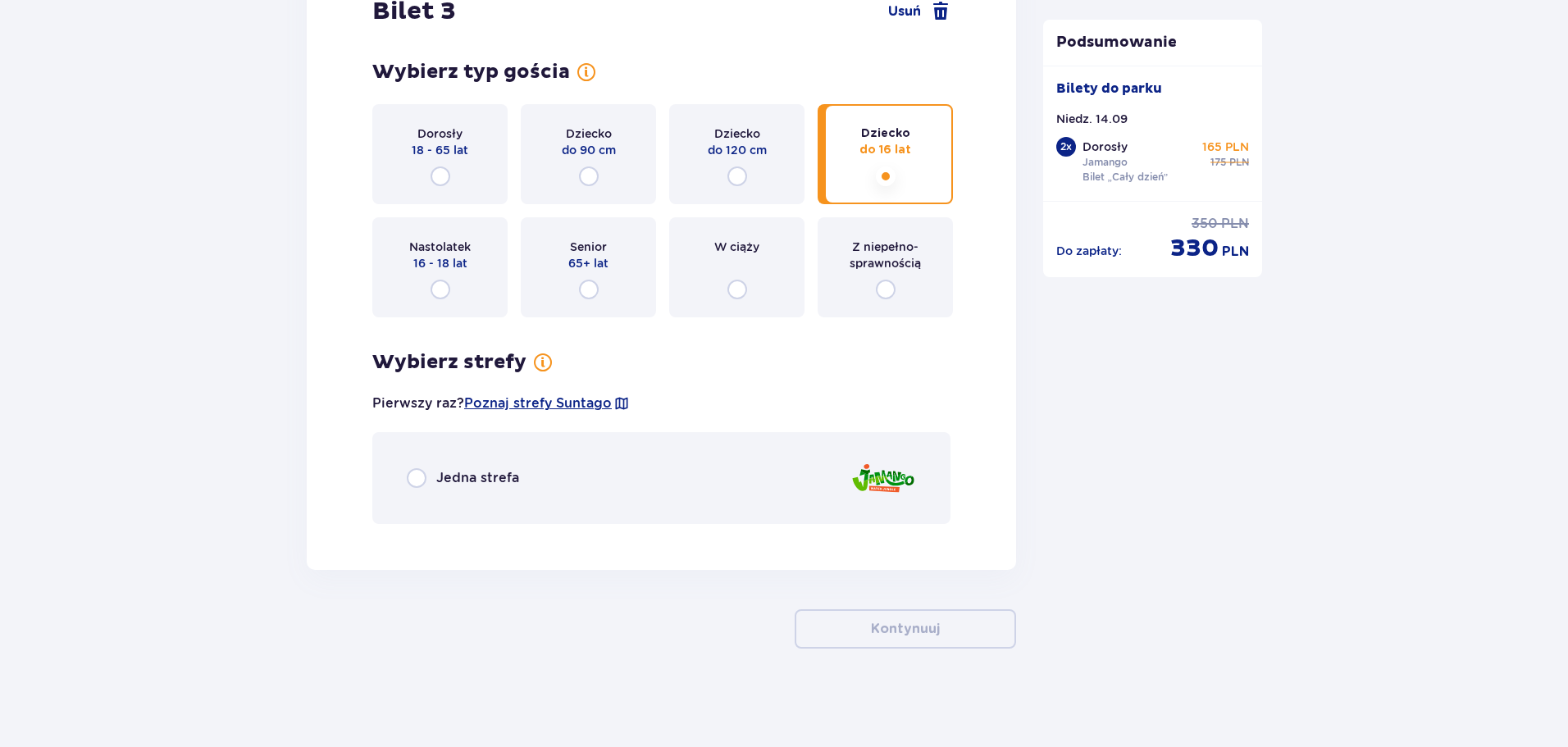
scroll to position [3460, 0]
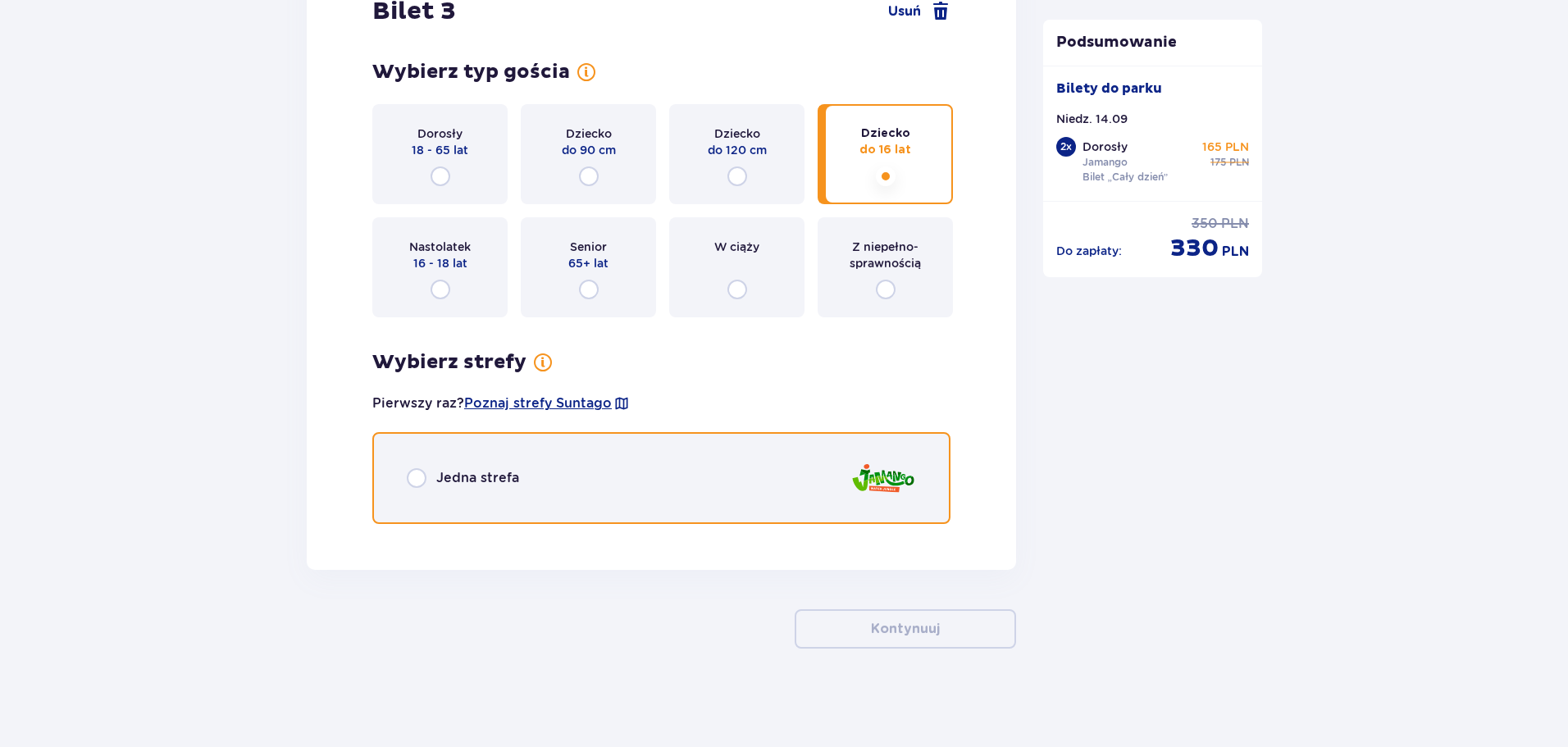
click at [424, 478] on input "radio" at bounding box center [416, 478] width 20 height 20
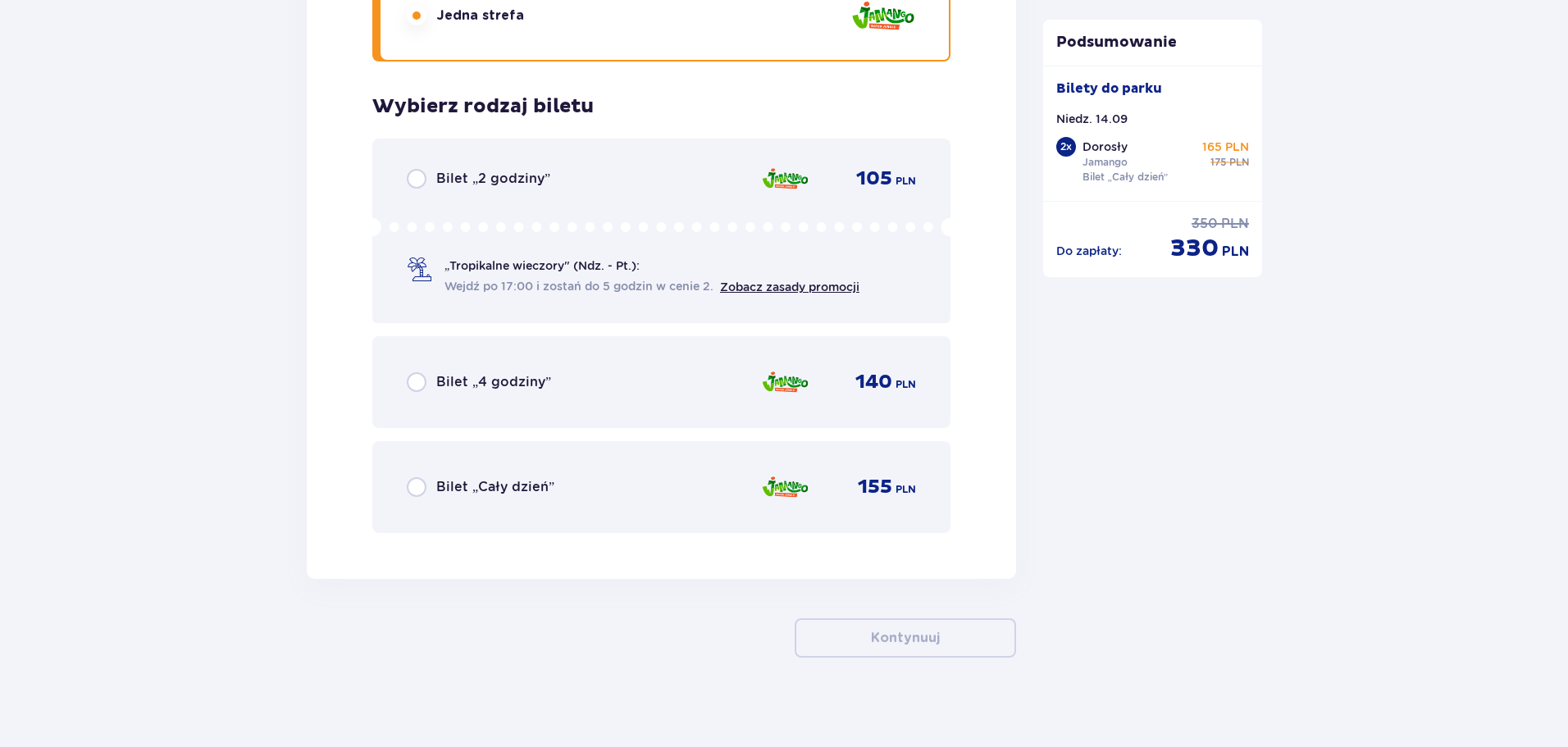
scroll to position [3931, 0]
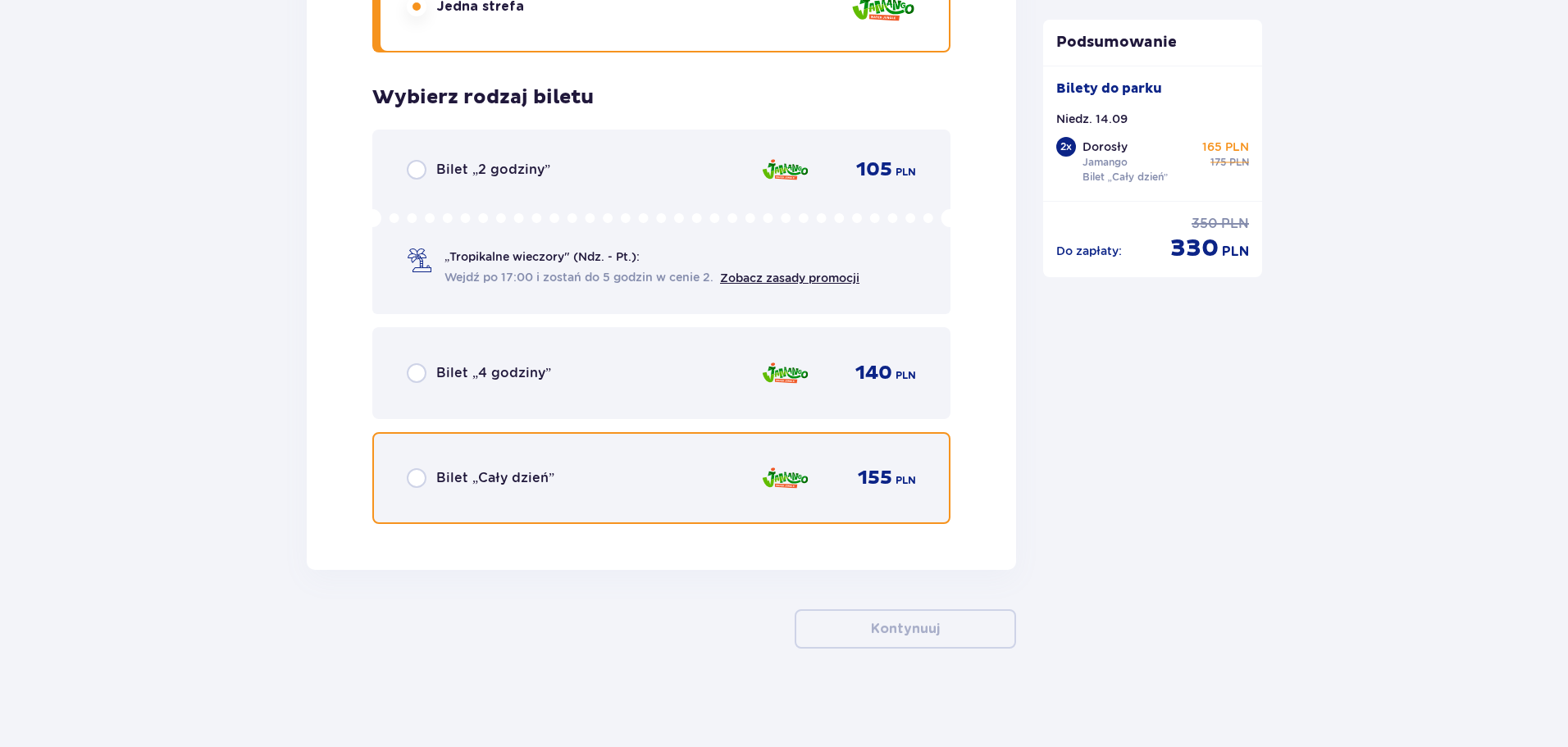
click at [414, 478] on input "radio" at bounding box center [416, 478] width 20 height 20
radio input "true"
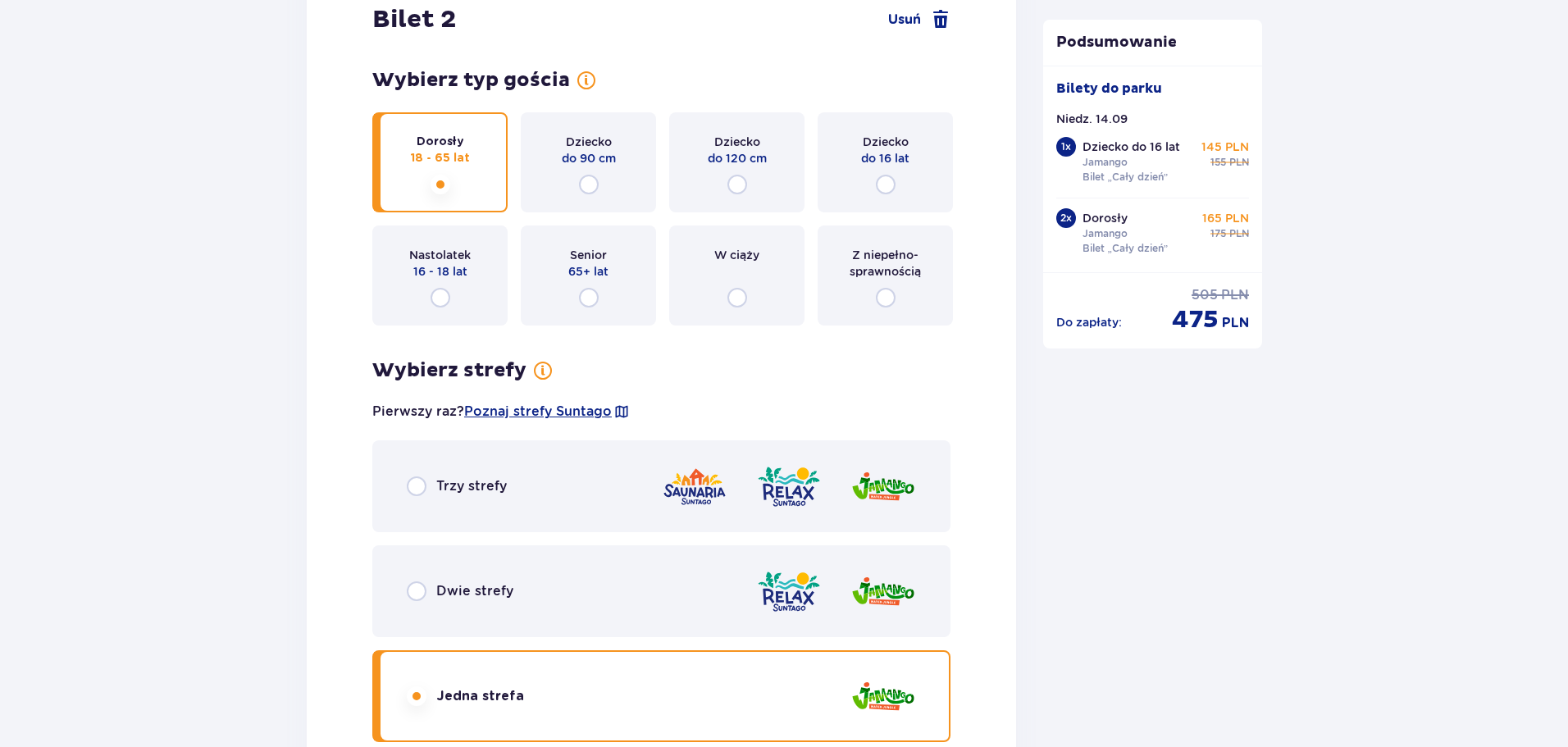
scroll to position [1884, 0]
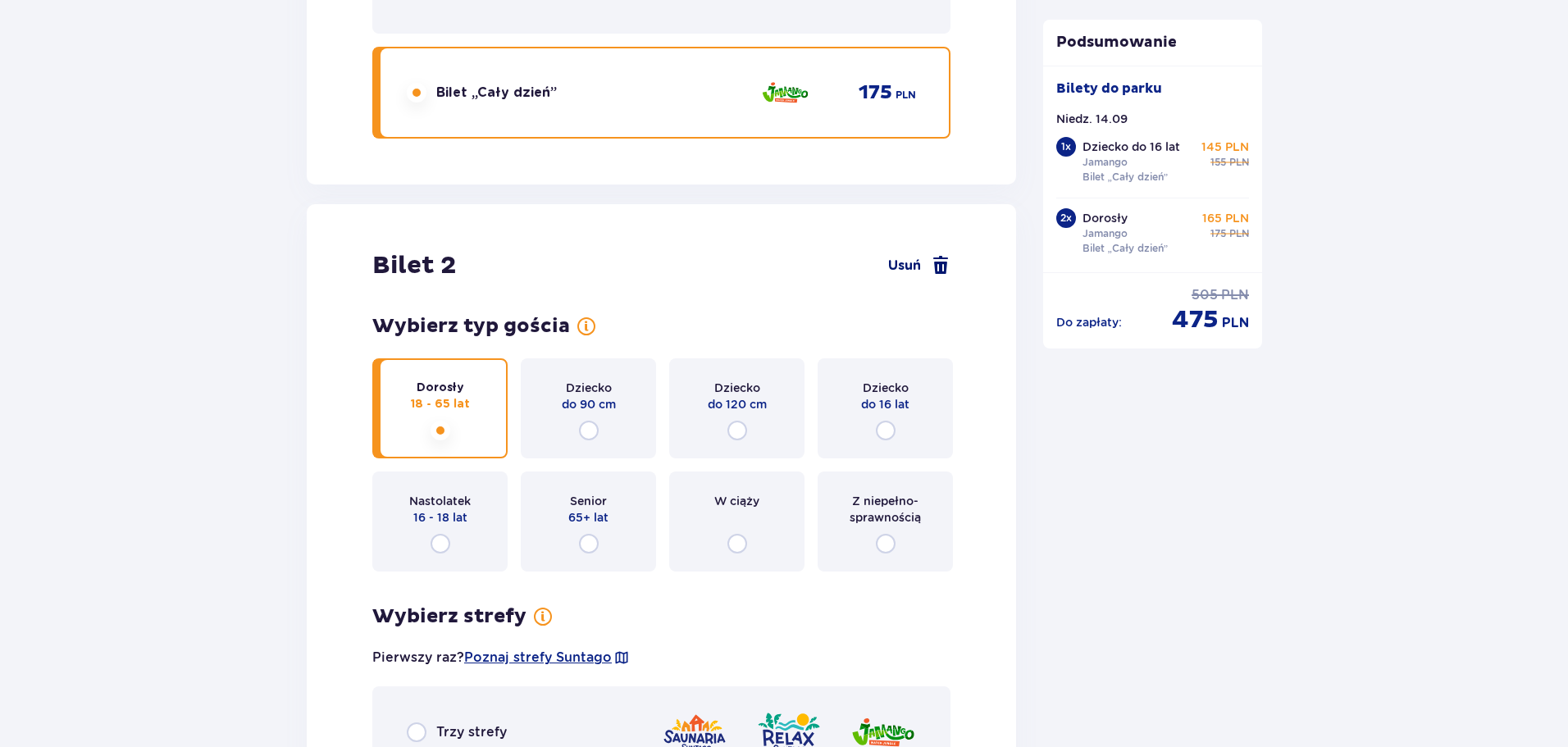
click at [900, 262] on span "Usuń" at bounding box center [904, 266] width 33 height 18
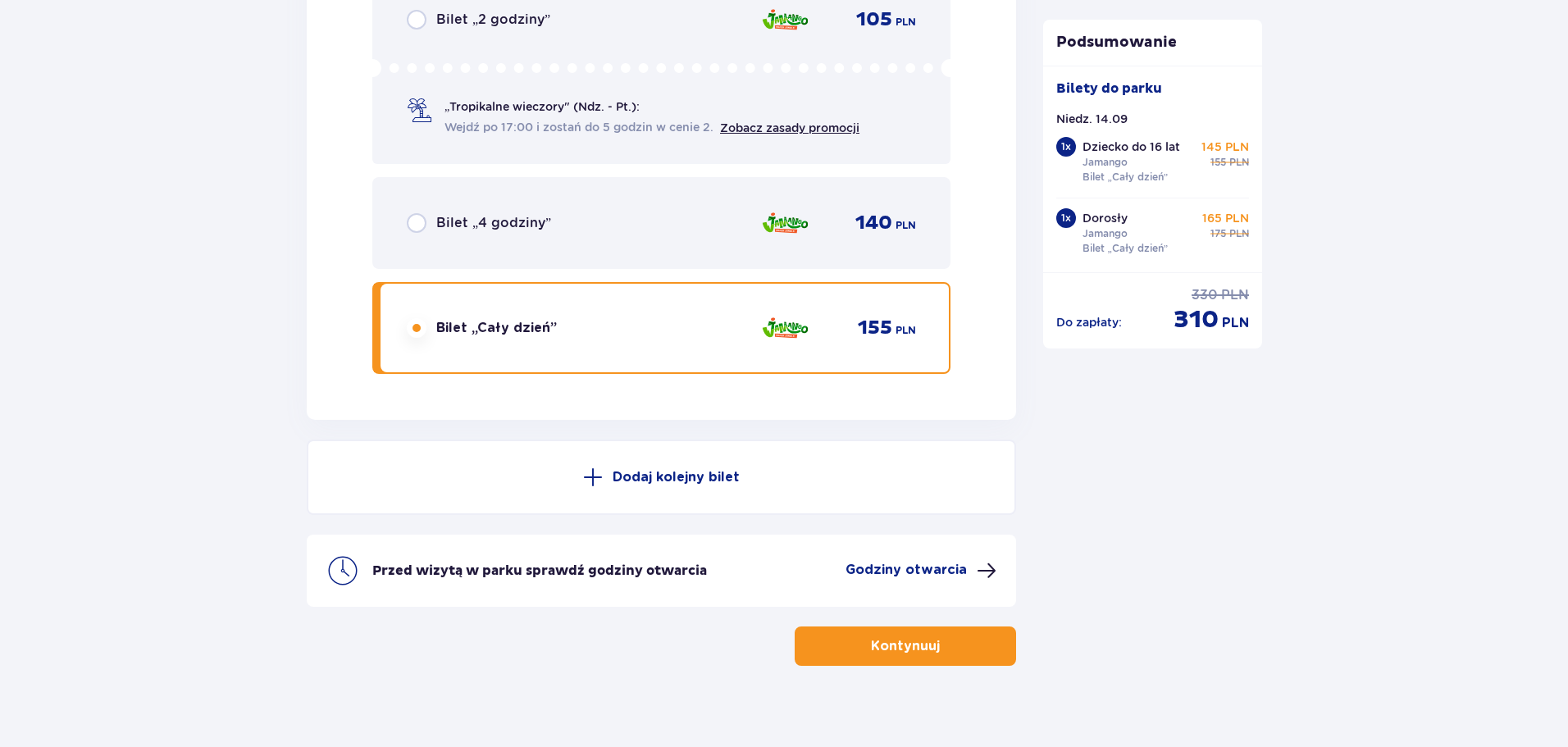
scroll to position [2578, 0]
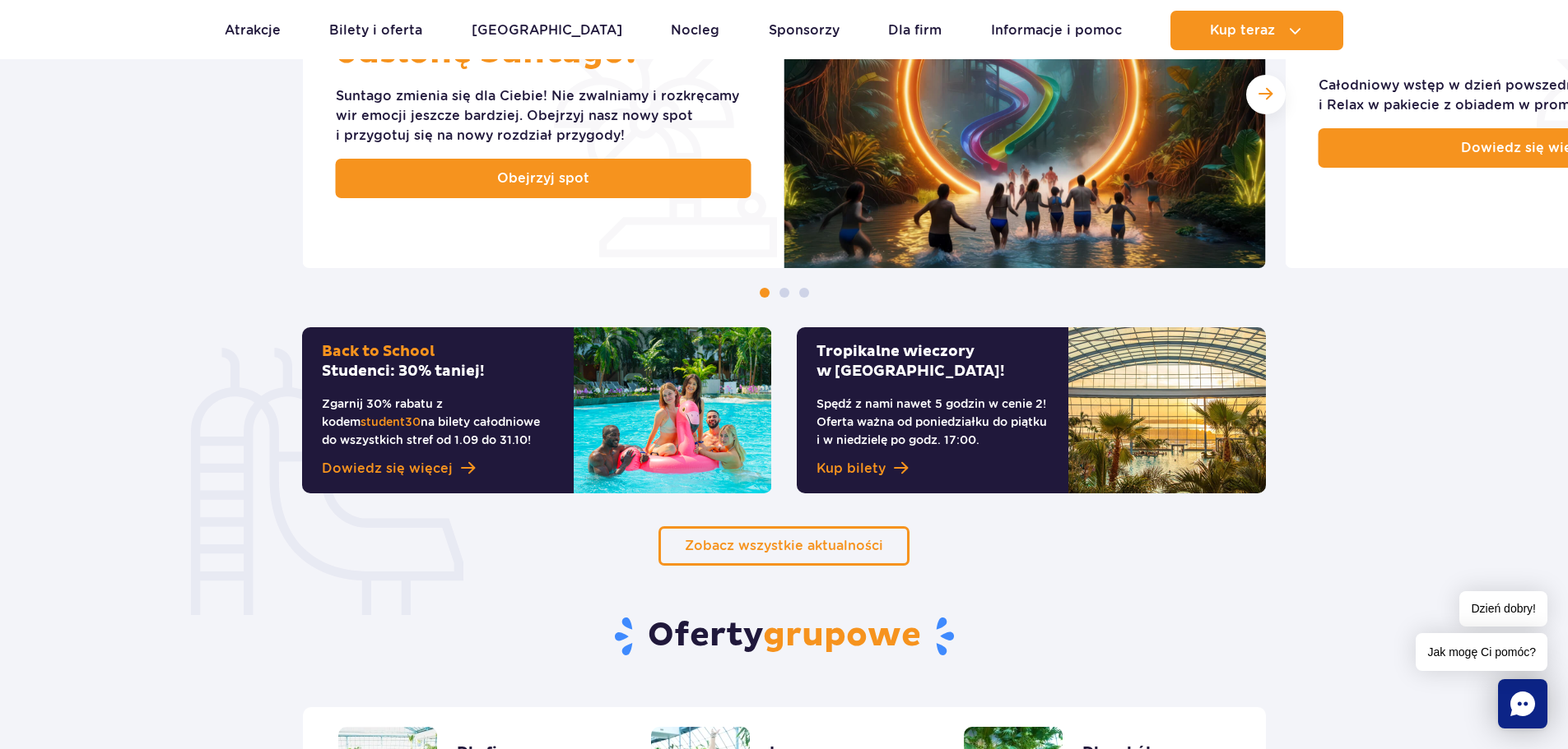
scroll to position [905, 0]
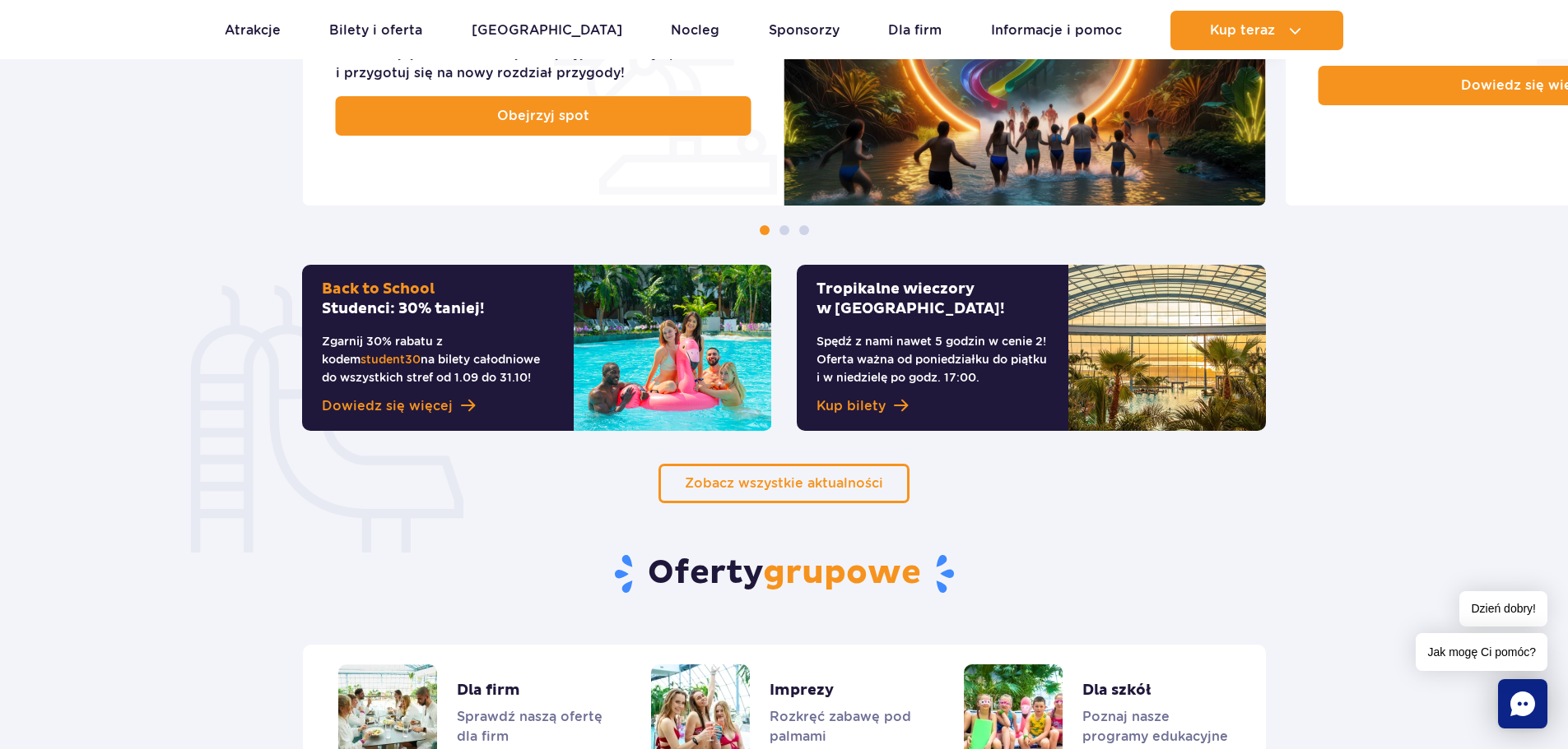
click at [421, 353] on span "student30" at bounding box center [390, 359] width 61 height 13
copy p "student30"
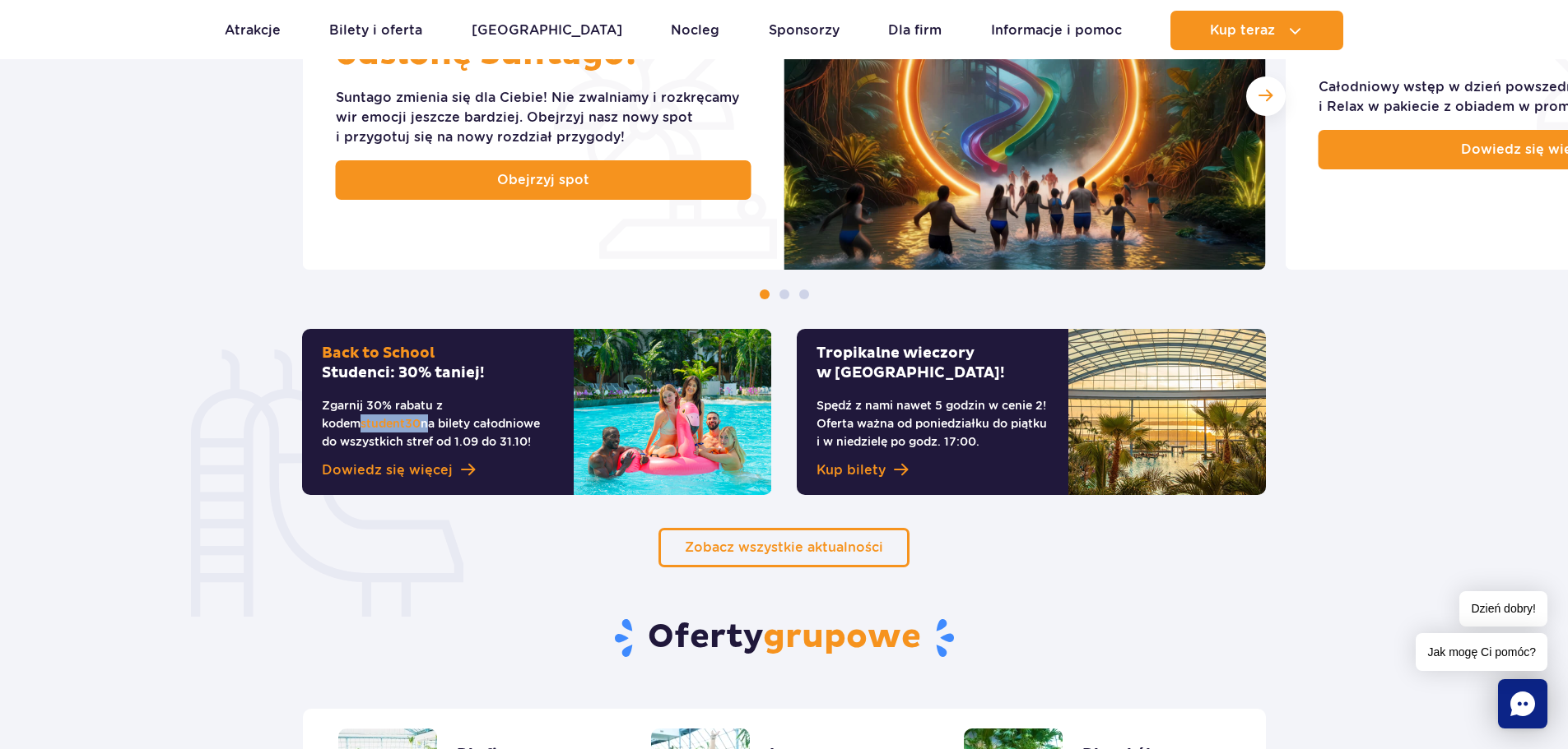
scroll to position [575, 0]
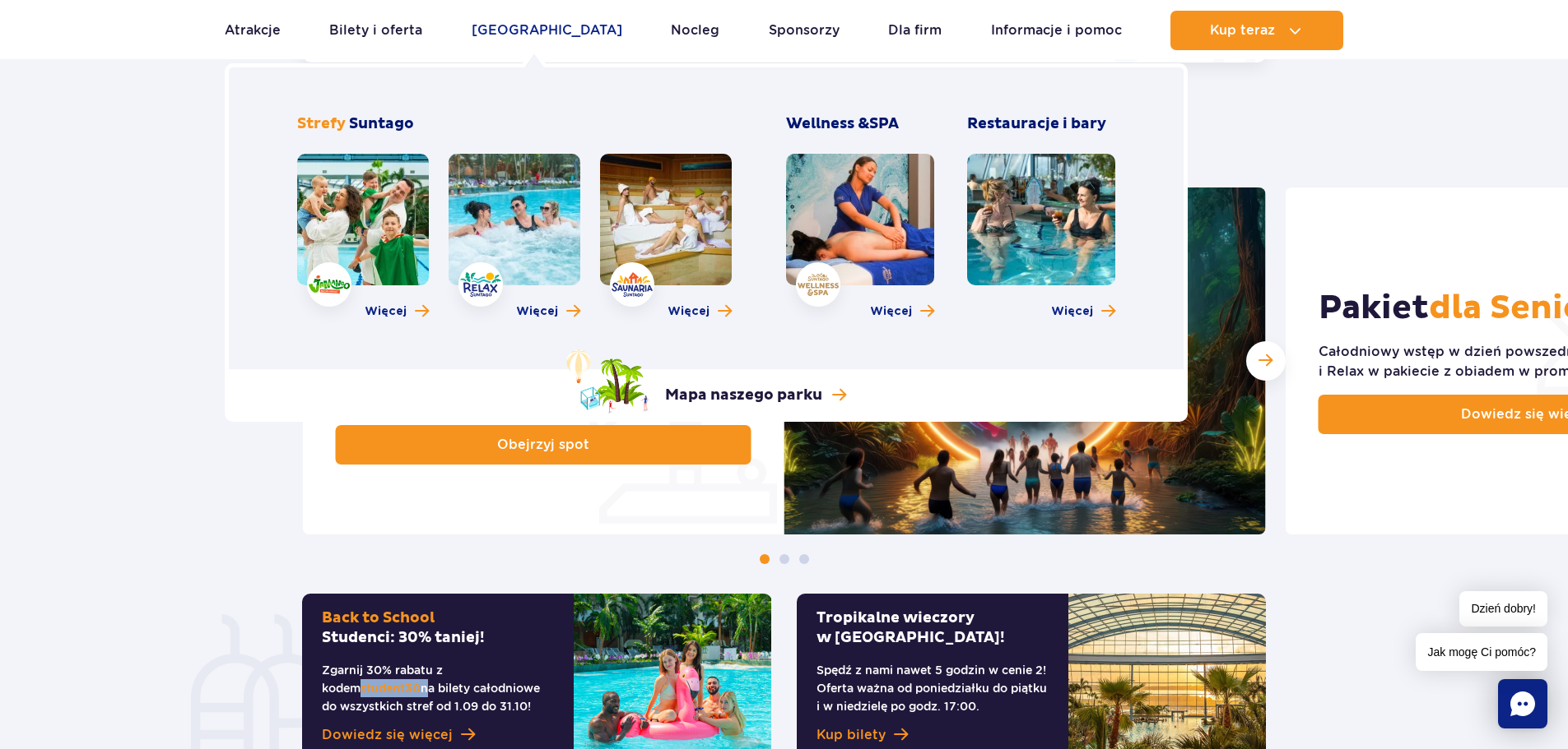
click at [523, 28] on link "[GEOGRAPHIC_DATA]" at bounding box center [547, 31] width 151 height 40
